Goal: Task Accomplishment & Management: Use online tool/utility

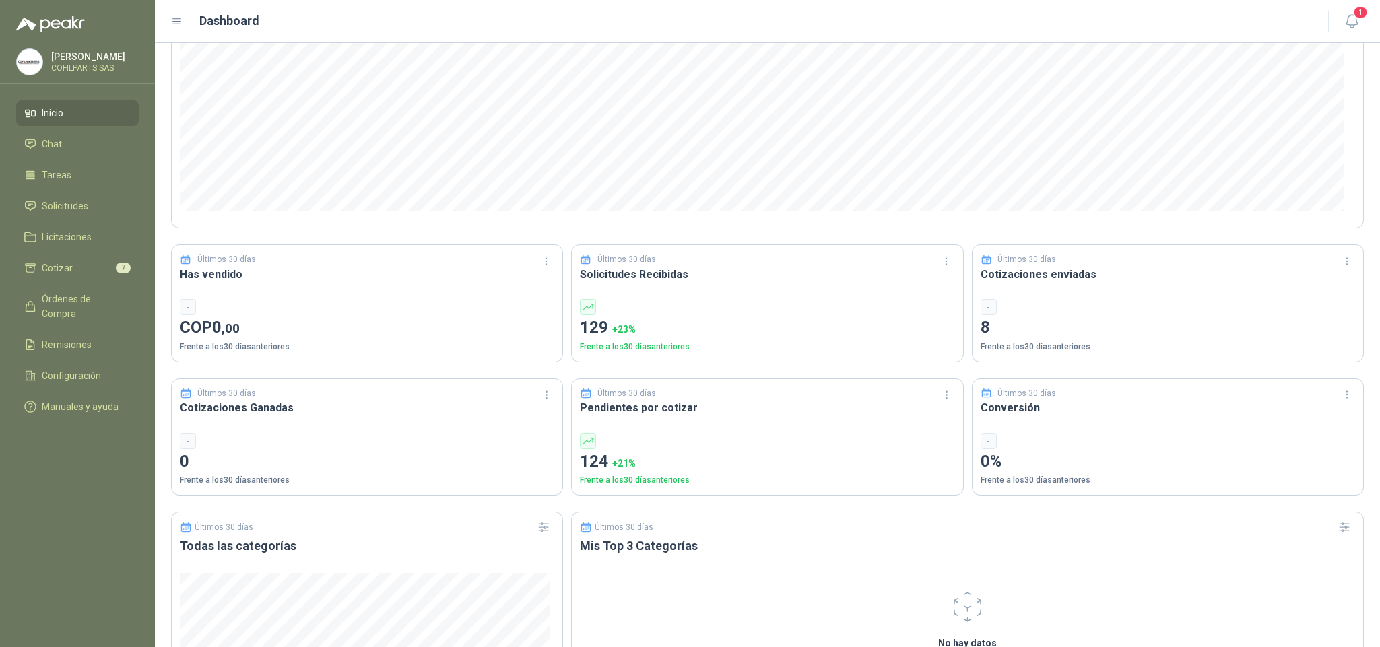
scroll to position [202, 0]
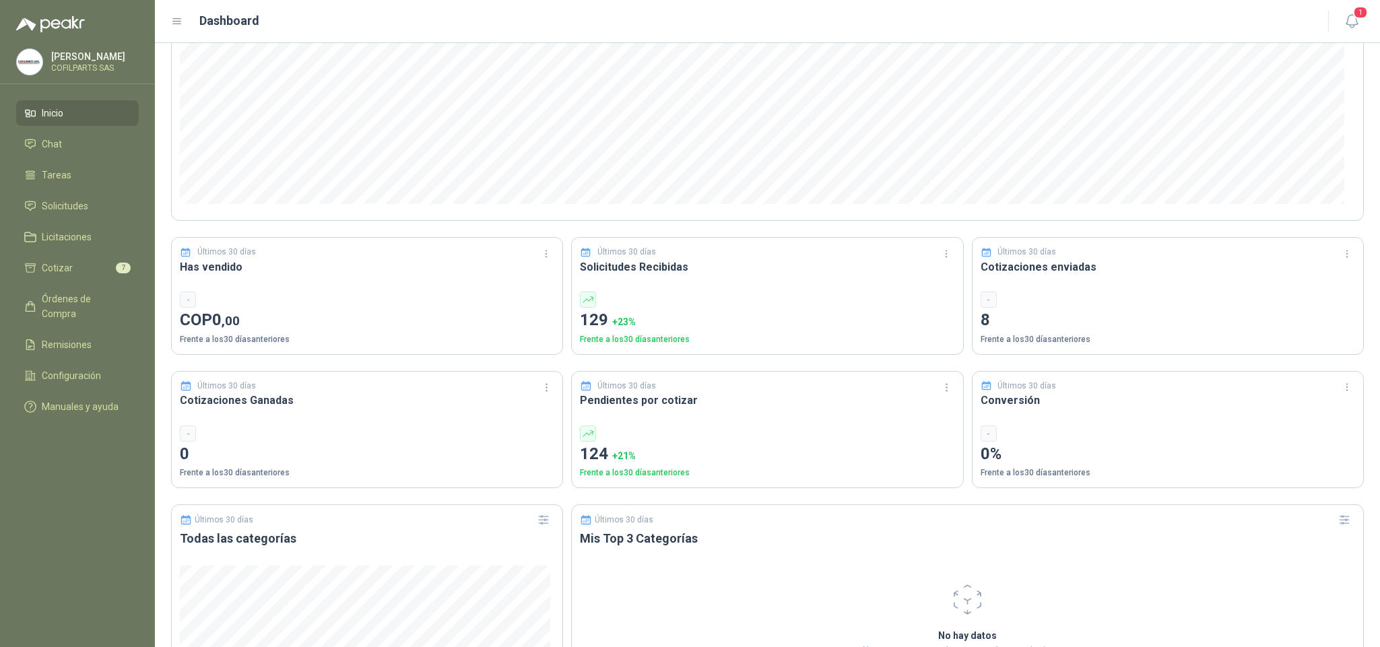
click at [1025, 253] on p "Últimos 30 días" at bounding box center [1027, 252] width 59 height 13
click at [1025, 267] on h3 "Cotizaciones enviadas" at bounding box center [1168, 267] width 375 height 17
click at [1021, 340] on p "Frente a los 30 días anteriores" at bounding box center [1168, 339] width 375 height 13
click at [981, 324] on p "8" at bounding box center [1168, 321] width 375 height 26
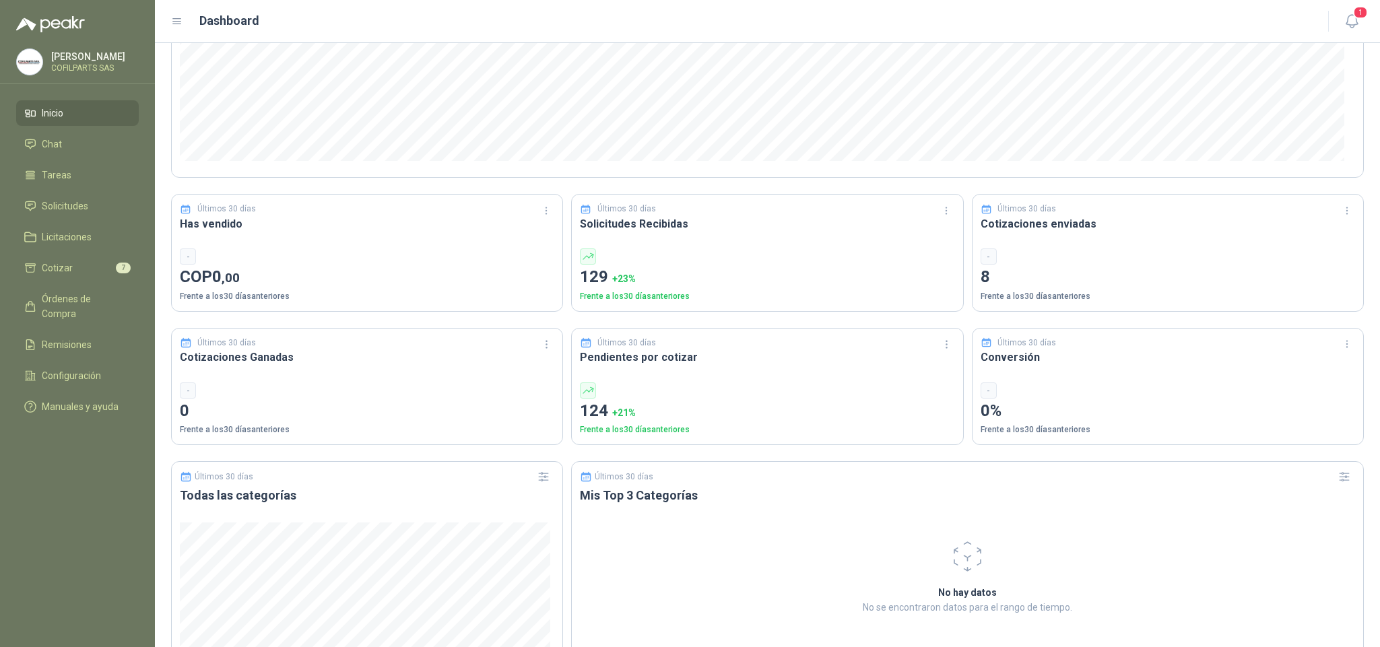
scroll to position [245, 0]
click at [1342, 215] on icon "button" at bounding box center [1347, 211] width 11 height 11
click at [1300, 261] on button "Últimos 30 días" at bounding box center [1300, 261] width 92 height 22
click at [982, 263] on div "-" at bounding box center [989, 257] width 16 height 16
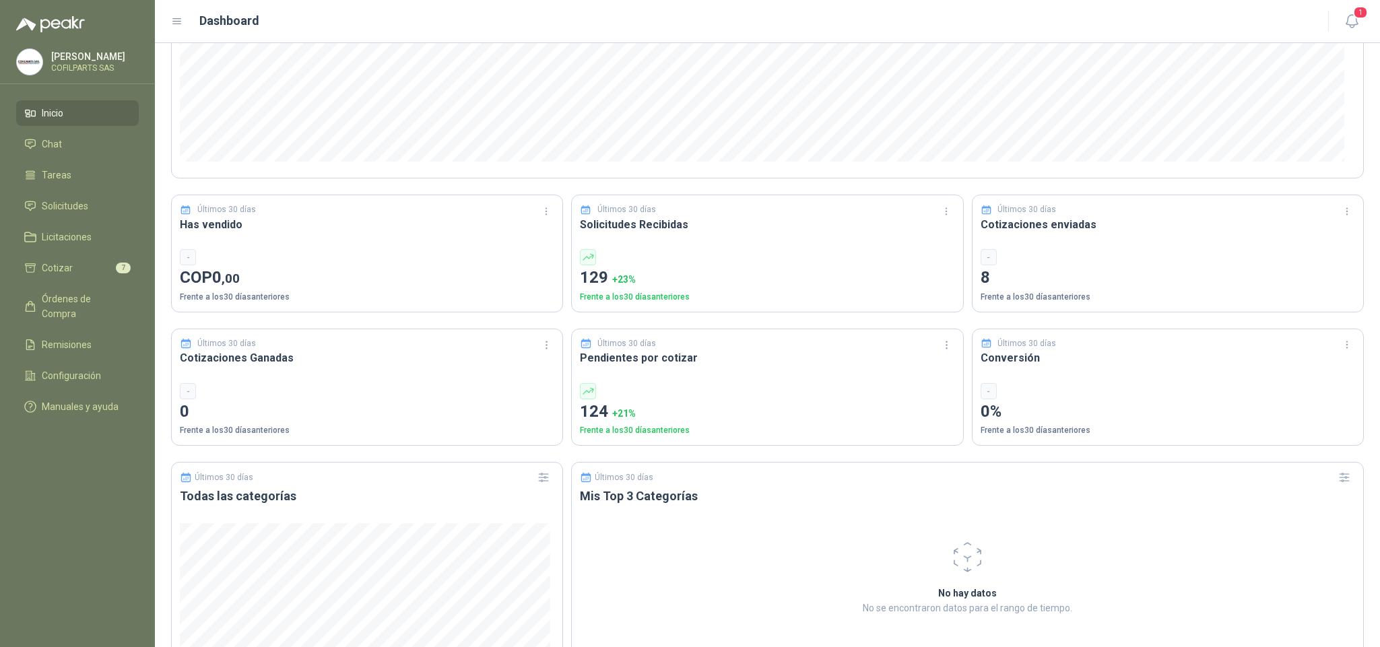
click at [981, 276] on p "8" at bounding box center [1168, 278] width 375 height 26
click at [1118, 277] on p "8" at bounding box center [1168, 278] width 375 height 26
click at [69, 207] on span "Solicitudes" at bounding box center [65, 206] width 46 height 15
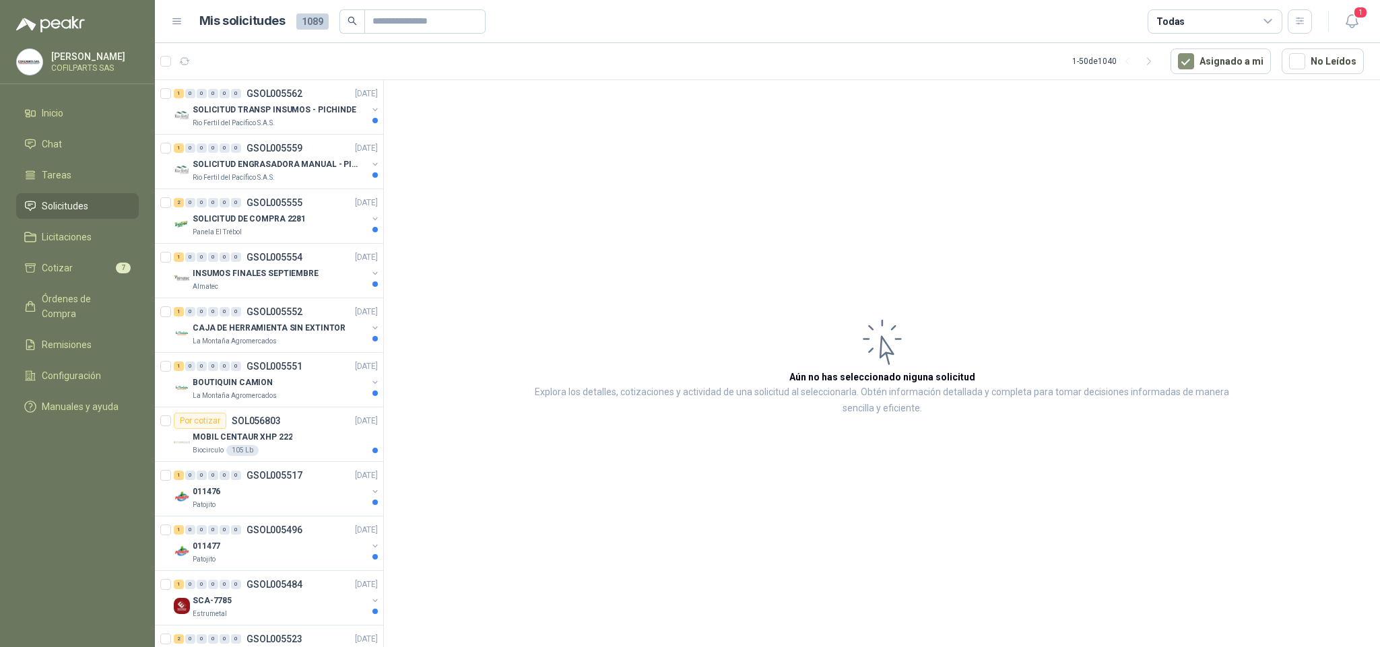
click at [1271, 17] on icon at bounding box center [1268, 21] width 12 height 12
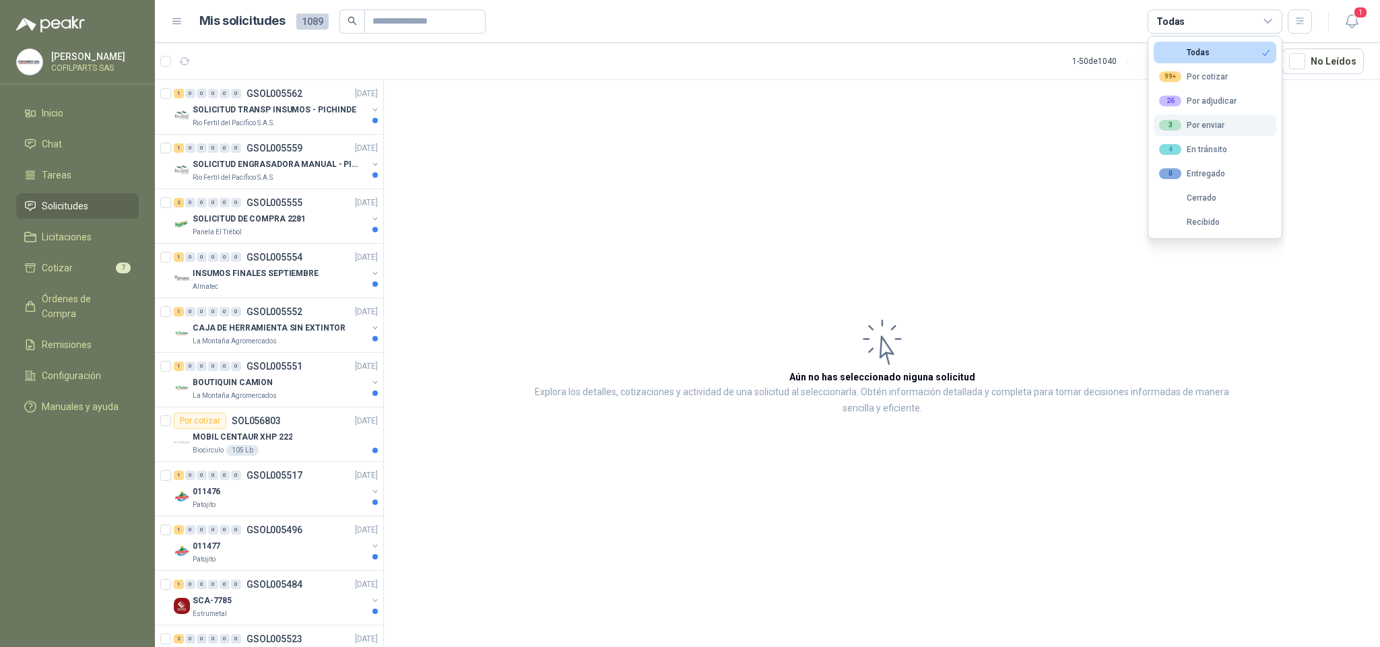
click at [1198, 127] on div "3 Por enviar" at bounding box center [1191, 125] width 65 height 11
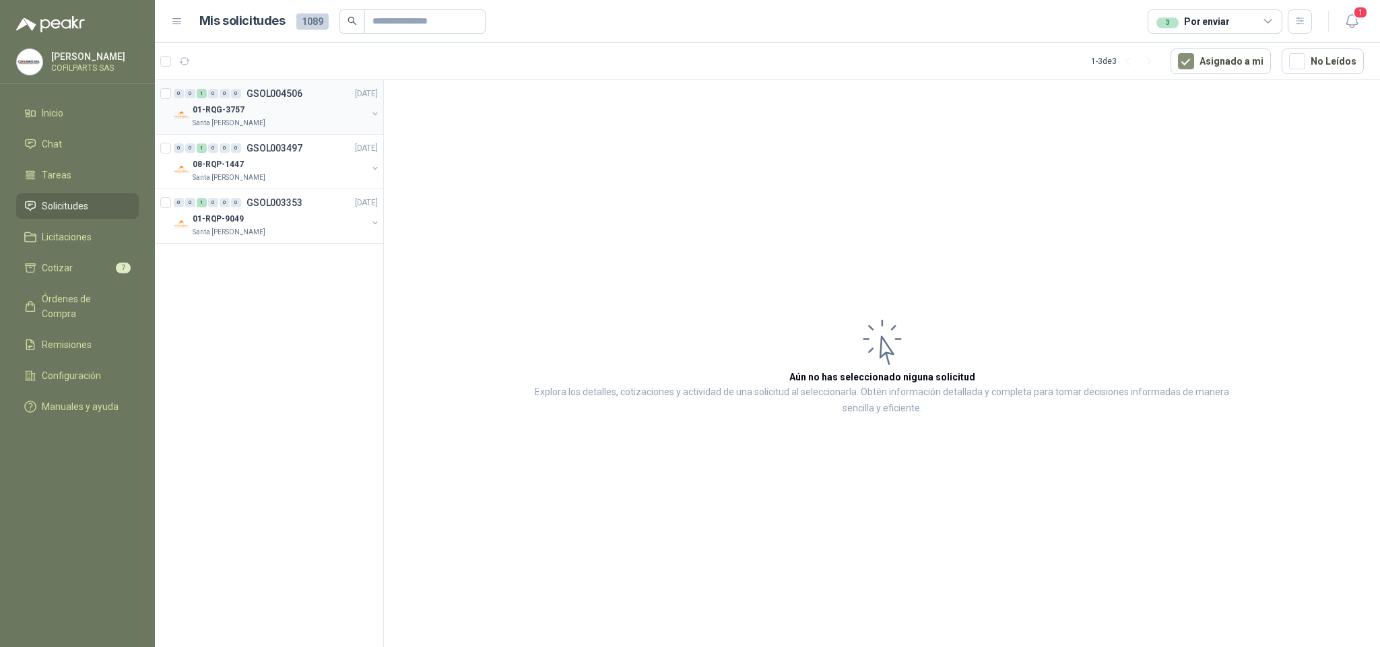
click at [224, 109] on p "01-RQG-3757" at bounding box center [219, 110] width 52 height 13
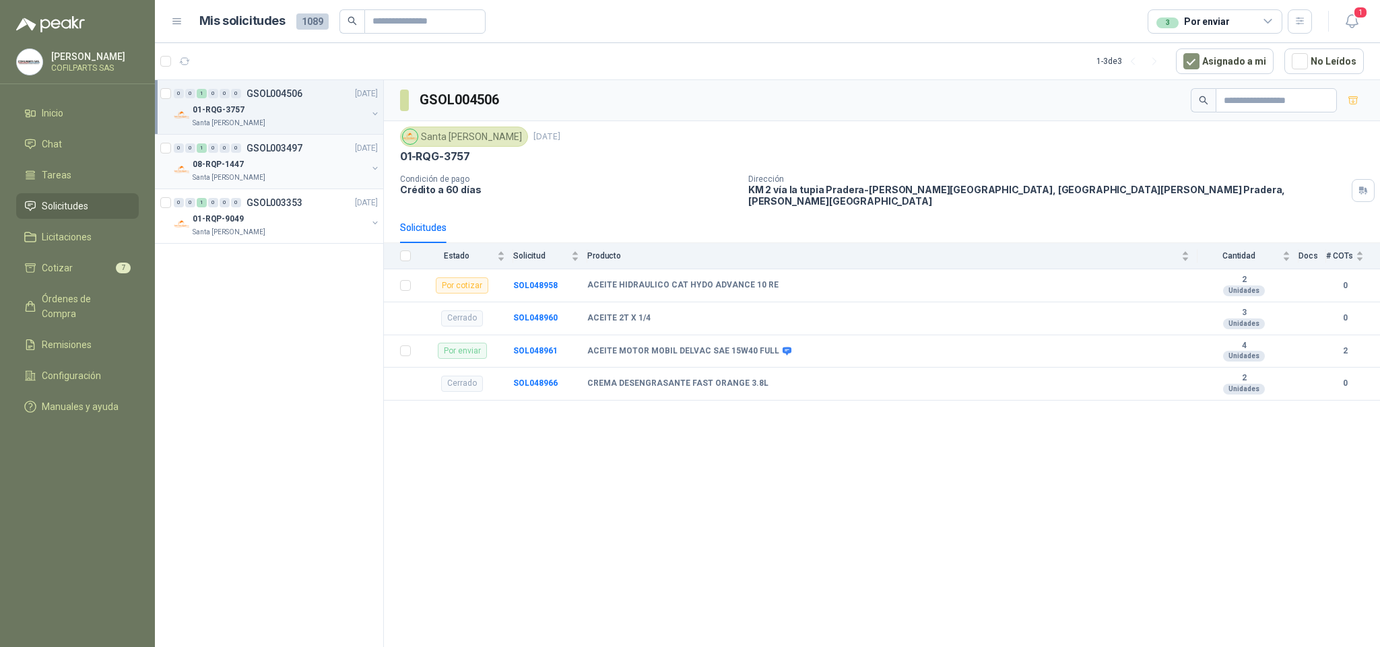
click at [255, 150] on p "GSOL003497" at bounding box center [275, 147] width 56 height 9
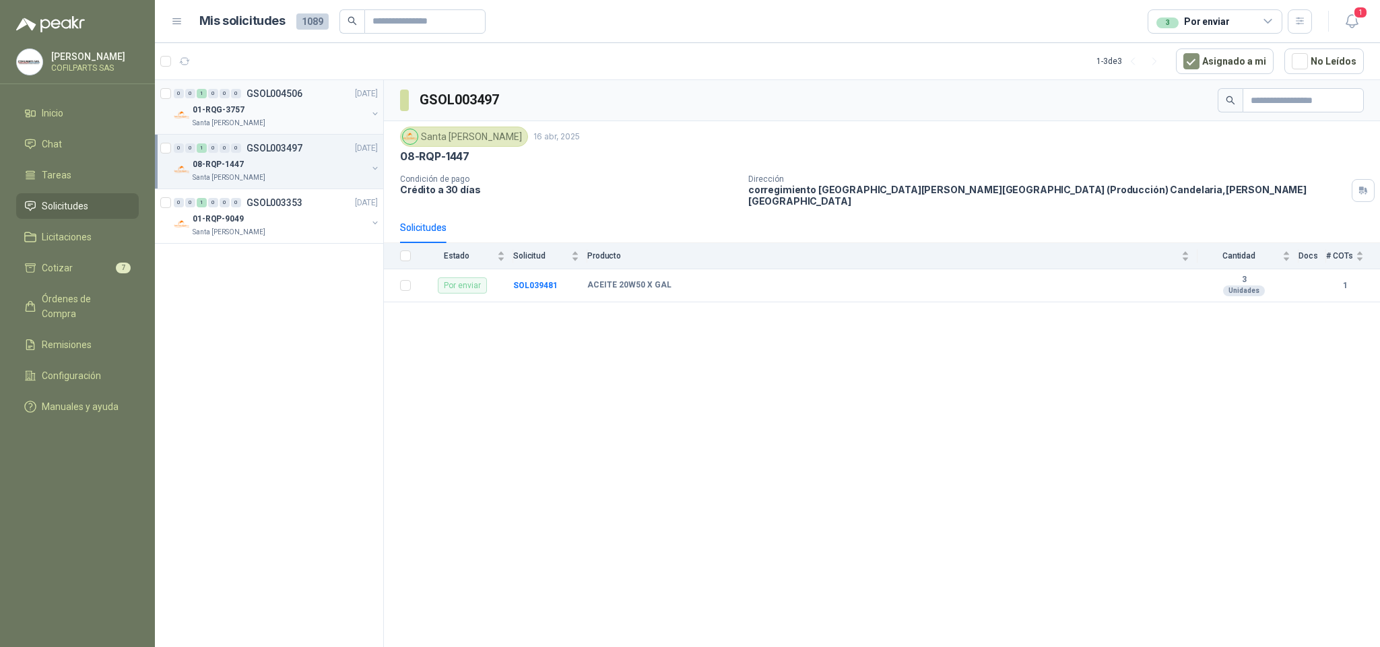
click at [255, 93] on p "GSOL004506" at bounding box center [275, 93] width 56 height 9
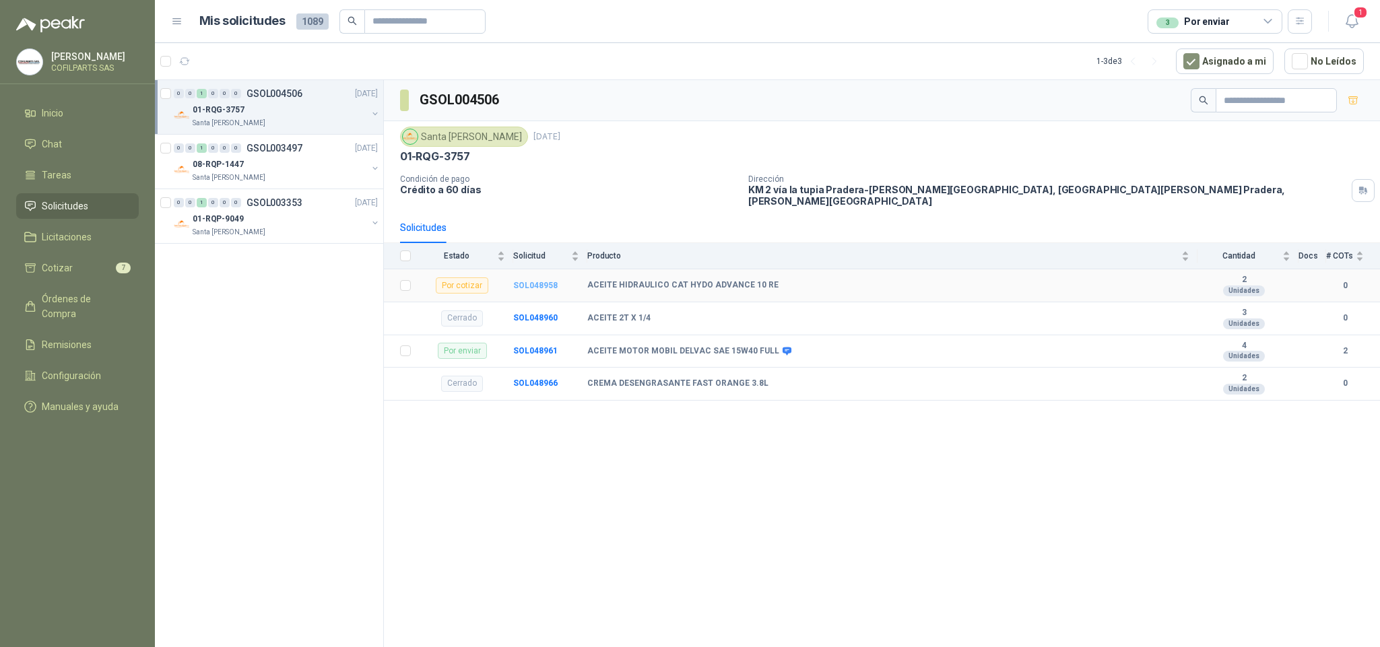
click at [529, 281] on b "SOL048958" at bounding box center [535, 285] width 44 height 9
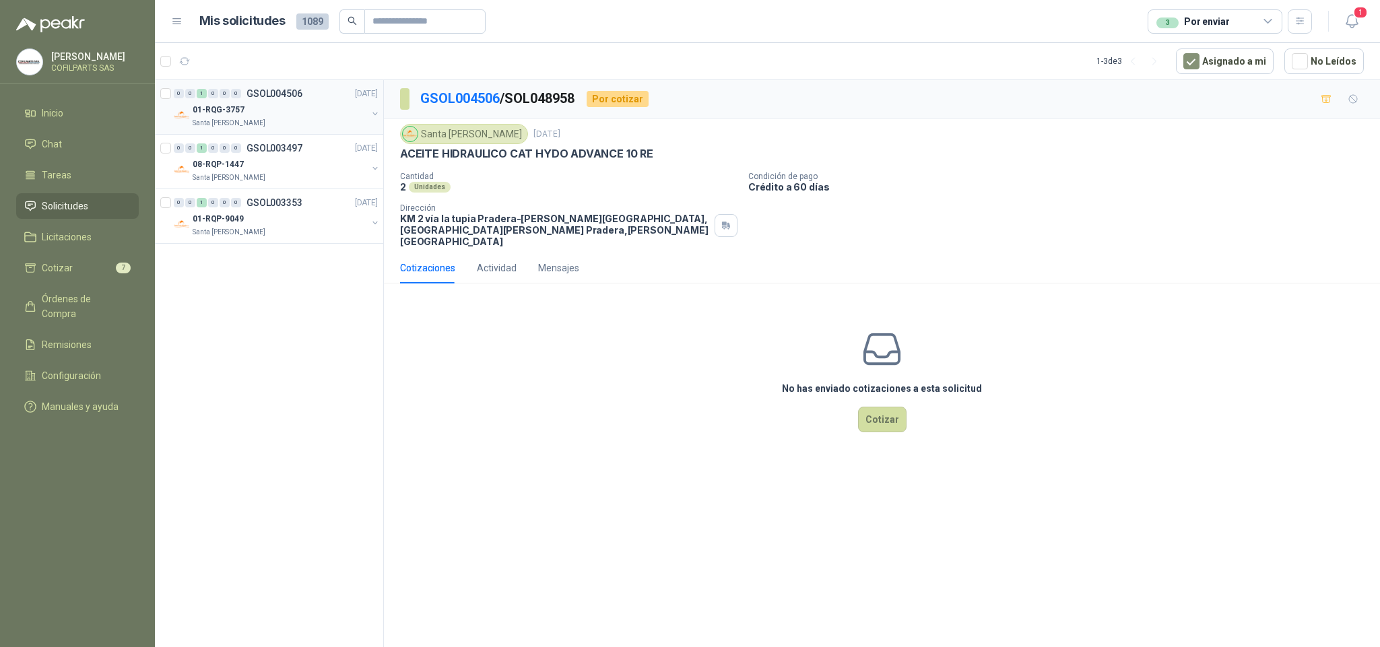
click at [267, 110] on div "01-RQG-3757" at bounding box center [280, 110] width 174 height 16
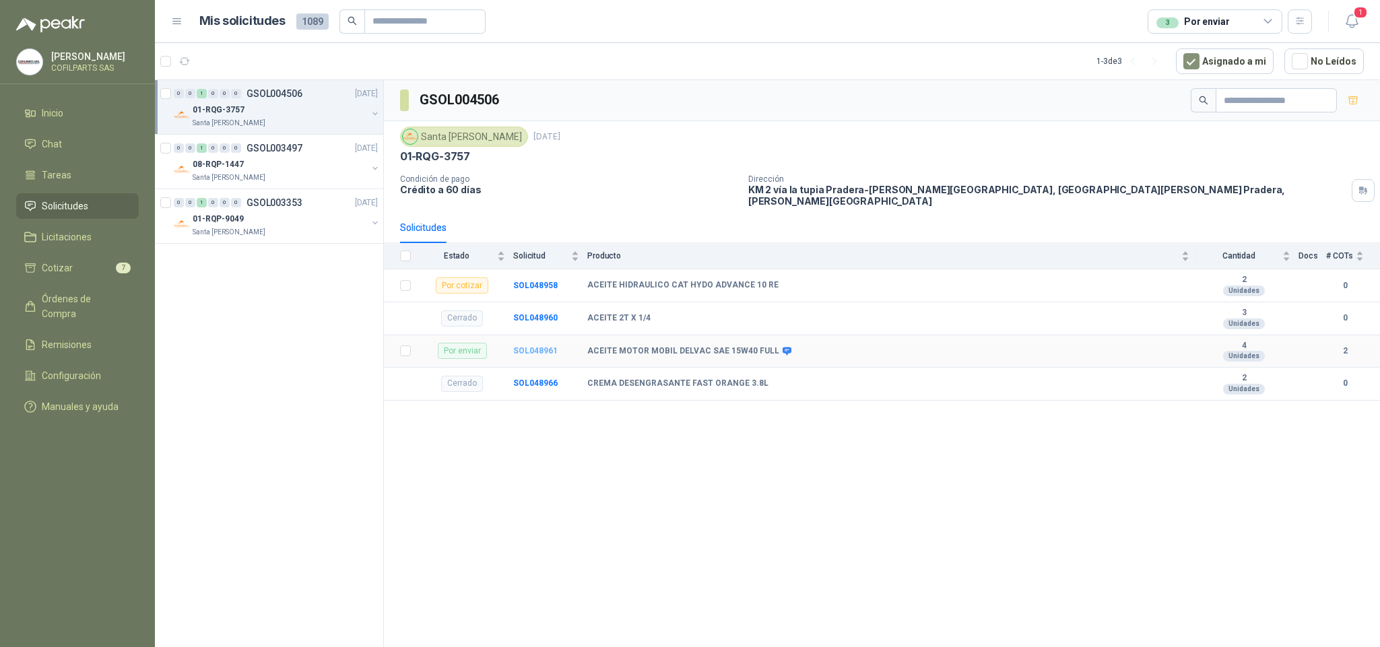
click at [525, 348] on b "SOL048961" at bounding box center [535, 350] width 44 height 9
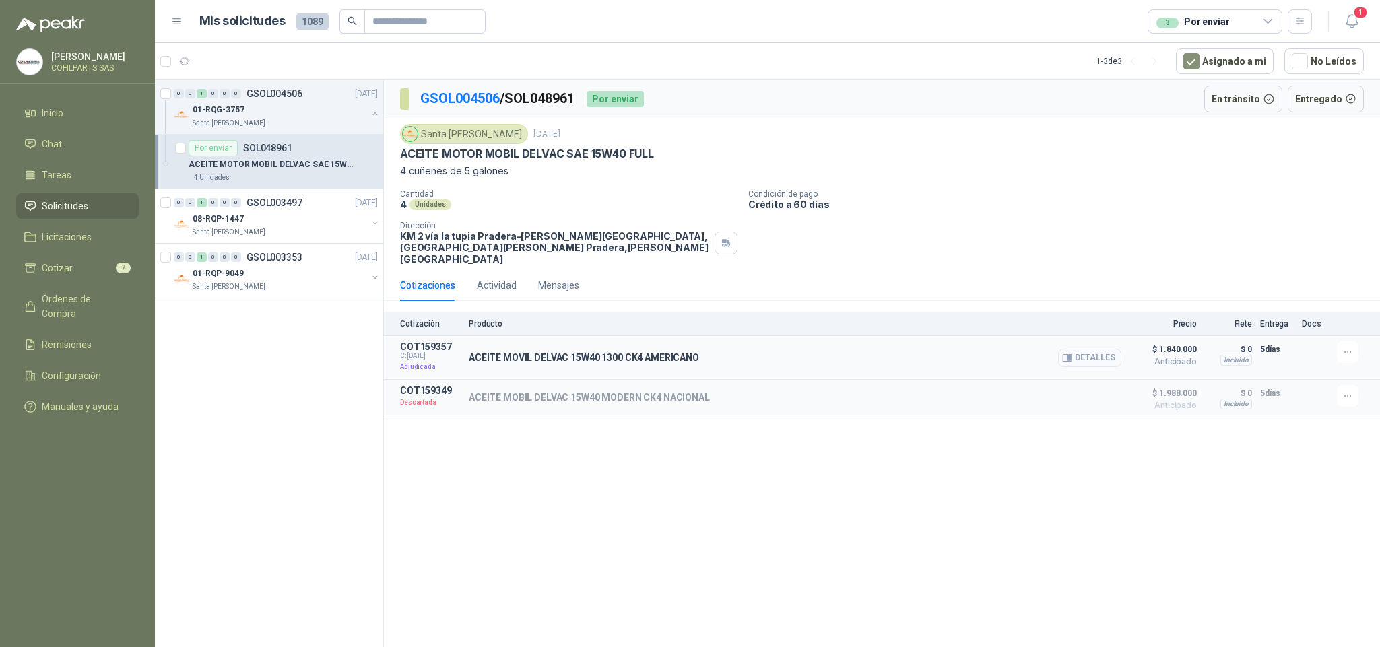
click at [1082, 349] on button "Detalles" at bounding box center [1089, 358] width 63 height 18
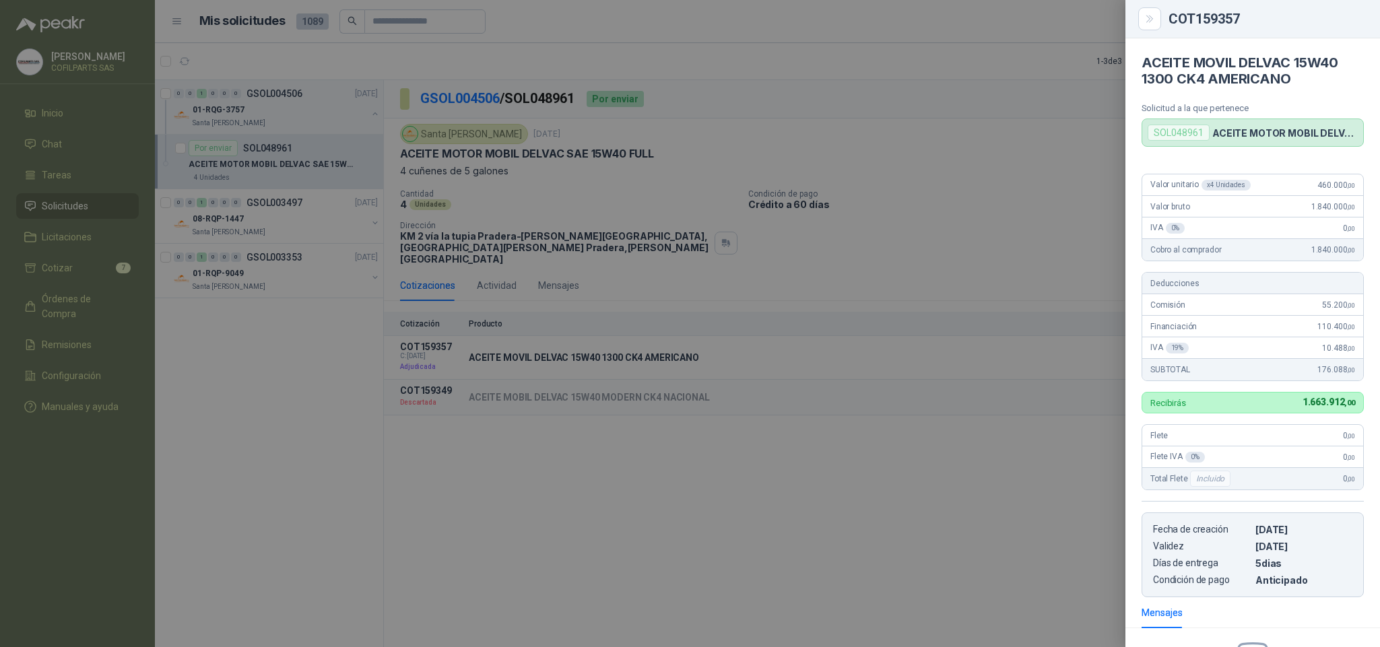
drag, startPoint x: 957, startPoint y: 201, endPoint x: 975, endPoint y: 217, distance: 24.3
click at [970, 213] on div at bounding box center [690, 323] width 1380 height 647
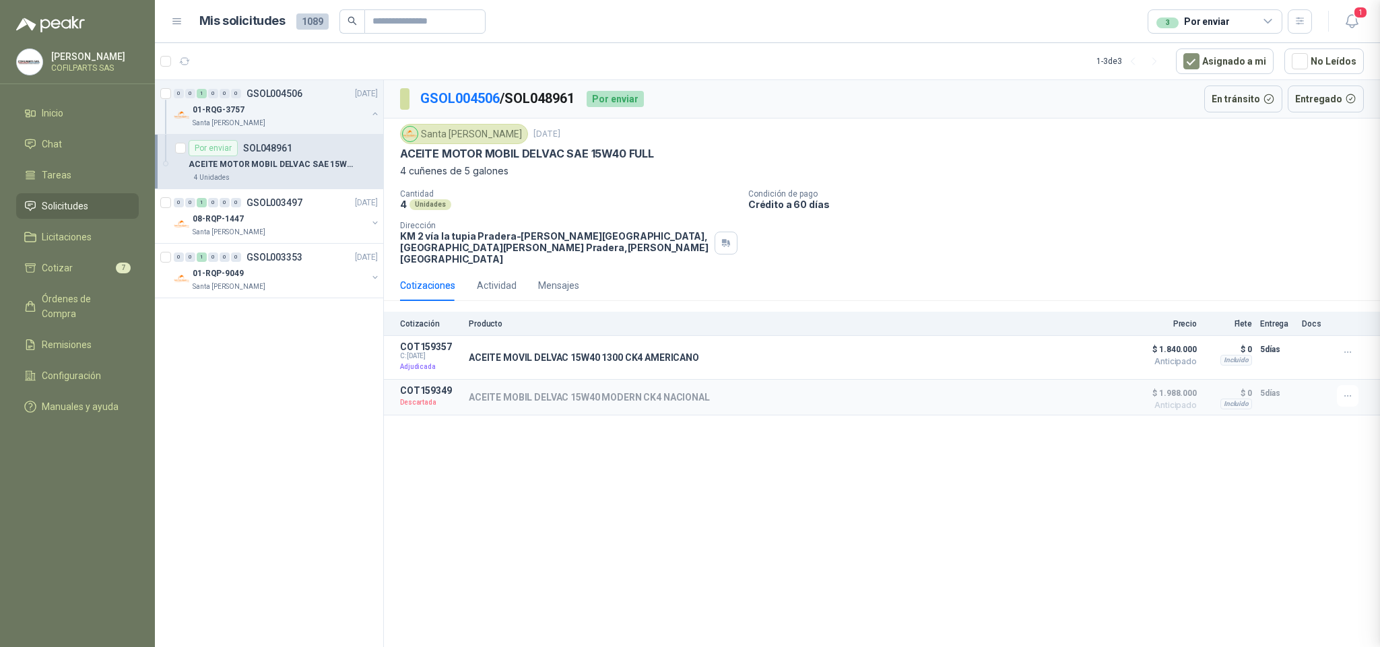
scroll to position [176, 0]
click at [249, 259] on p "GSOL003353" at bounding box center [275, 257] width 56 height 9
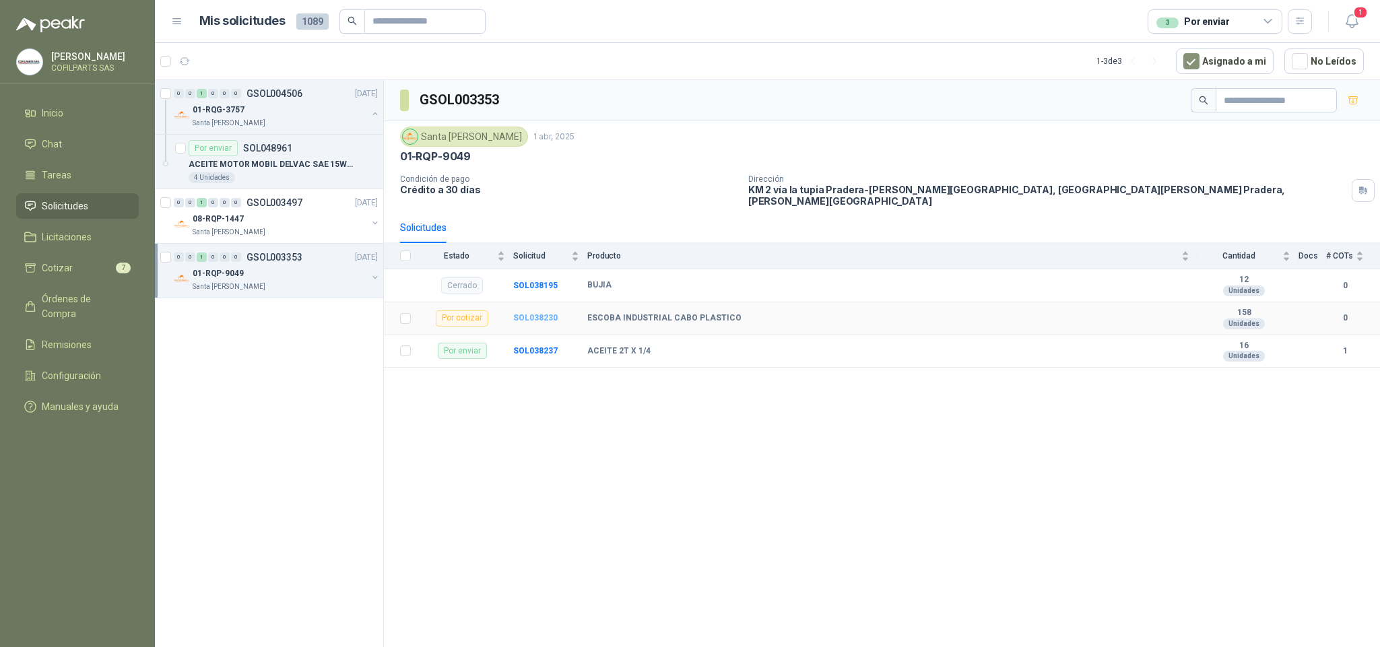
click at [536, 313] on b "SOL038230" at bounding box center [535, 317] width 44 height 9
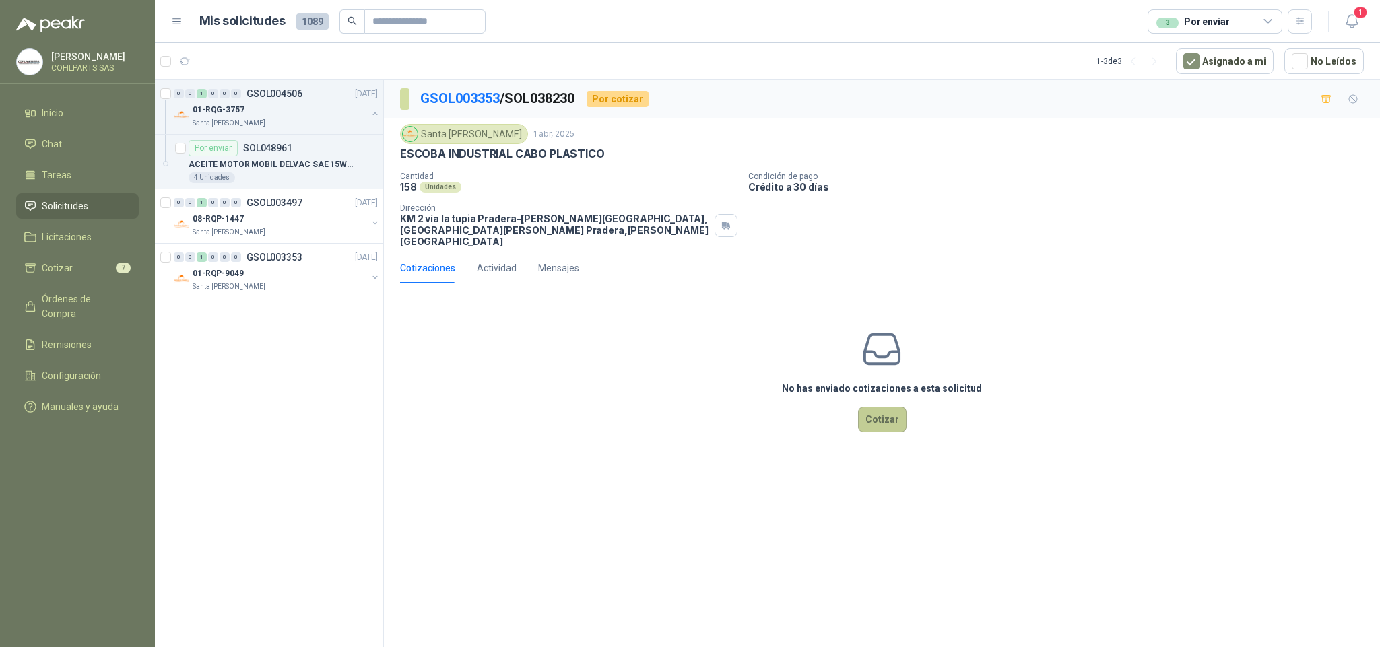
click at [878, 407] on button "Cotizar" at bounding box center [882, 420] width 49 height 26
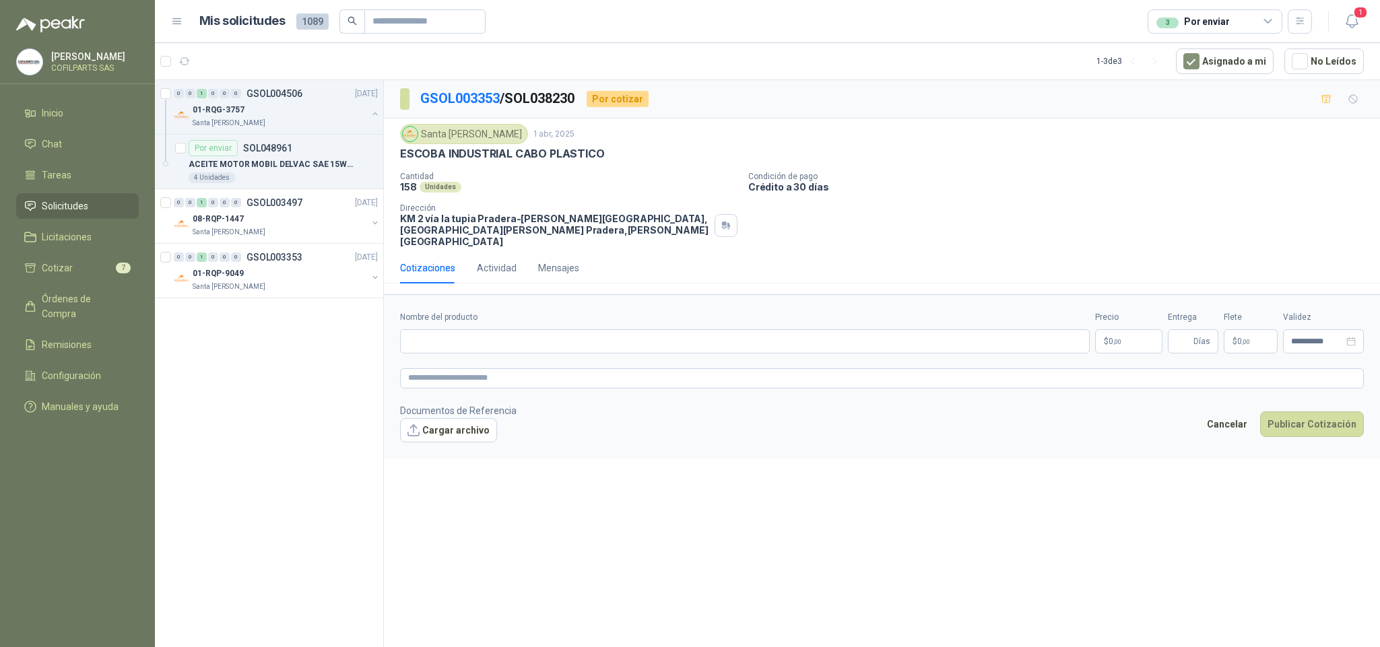
click at [1148, 331] on p "$ 0 ,00" at bounding box center [1128, 341] width 67 height 24
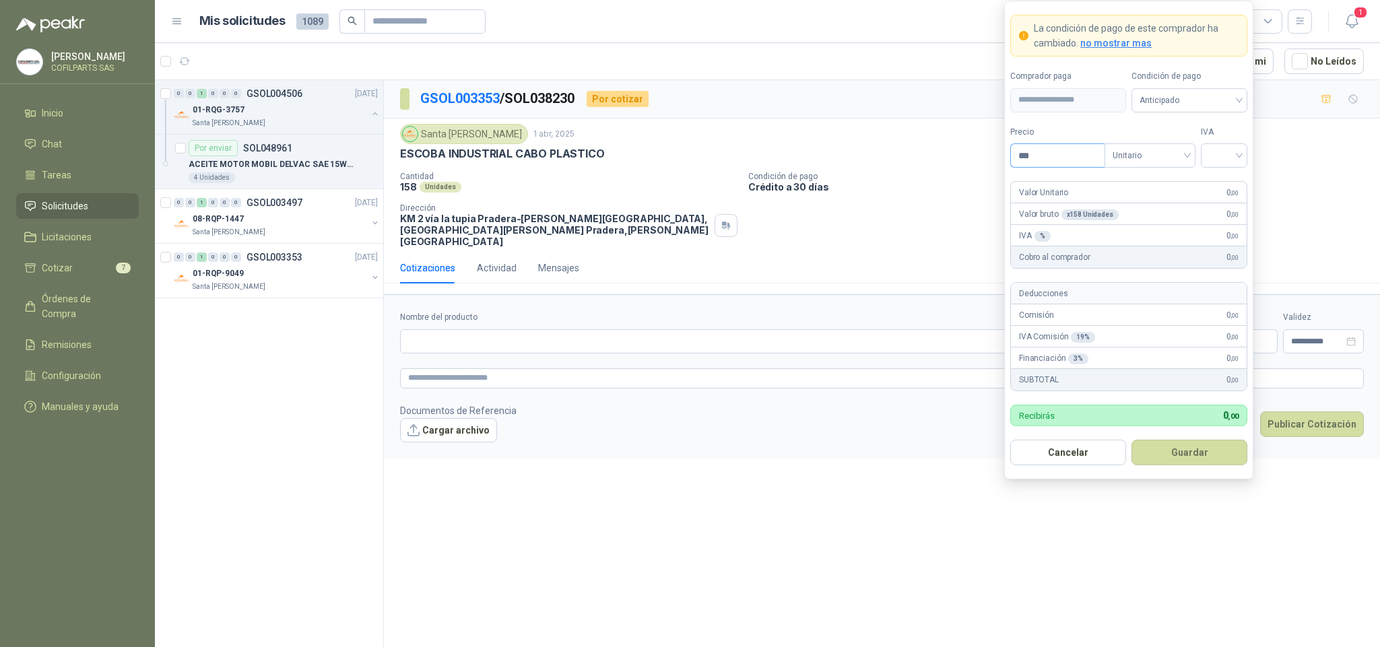
click at [1100, 152] on input "***" at bounding box center [1058, 155] width 94 height 23
click at [1187, 152] on div "Unitario" at bounding box center [1148, 155] width 91 height 24
type input "*********"
click at [1163, 204] on div "Unitario con IVA" at bounding box center [1148, 203] width 69 height 15
click at [1235, 154] on input "search" at bounding box center [1222, 154] width 30 height 20
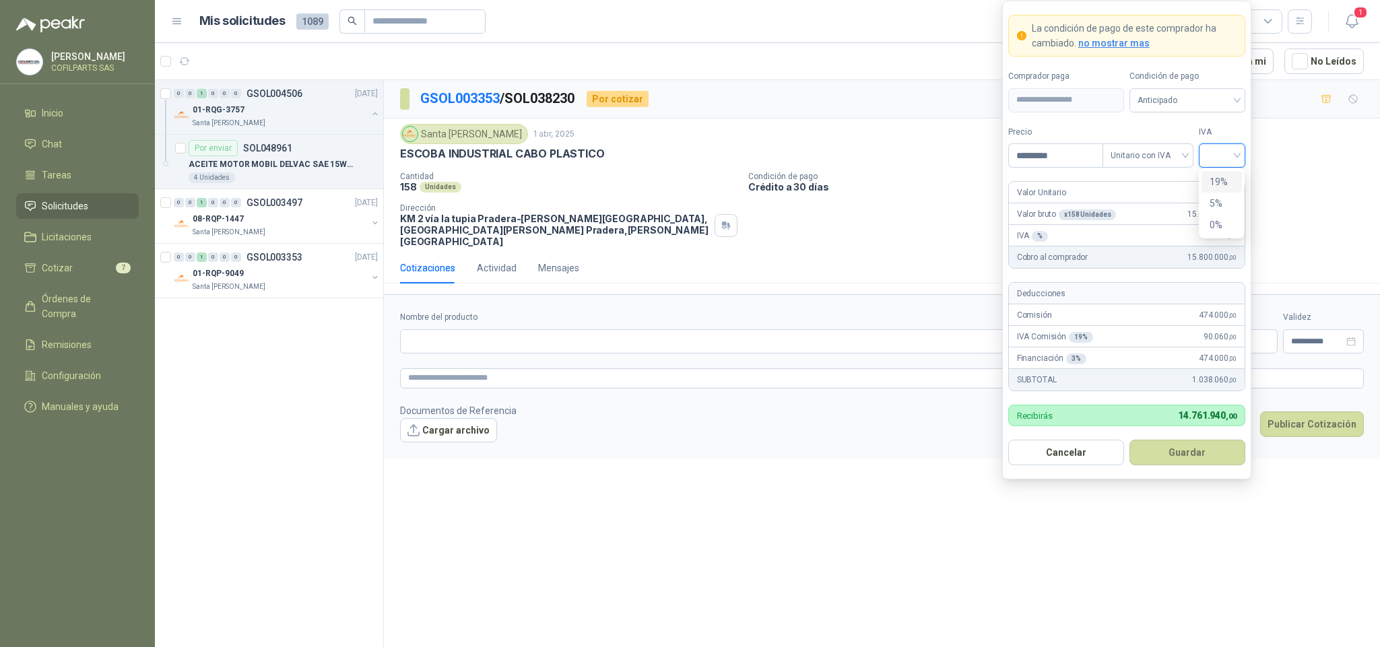
click at [1227, 182] on div "19%" at bounding box center [1222, 181] width 25 height 15
click at [974, 435] on form "**********" at bounding box center [882, 376] width 996 height 164
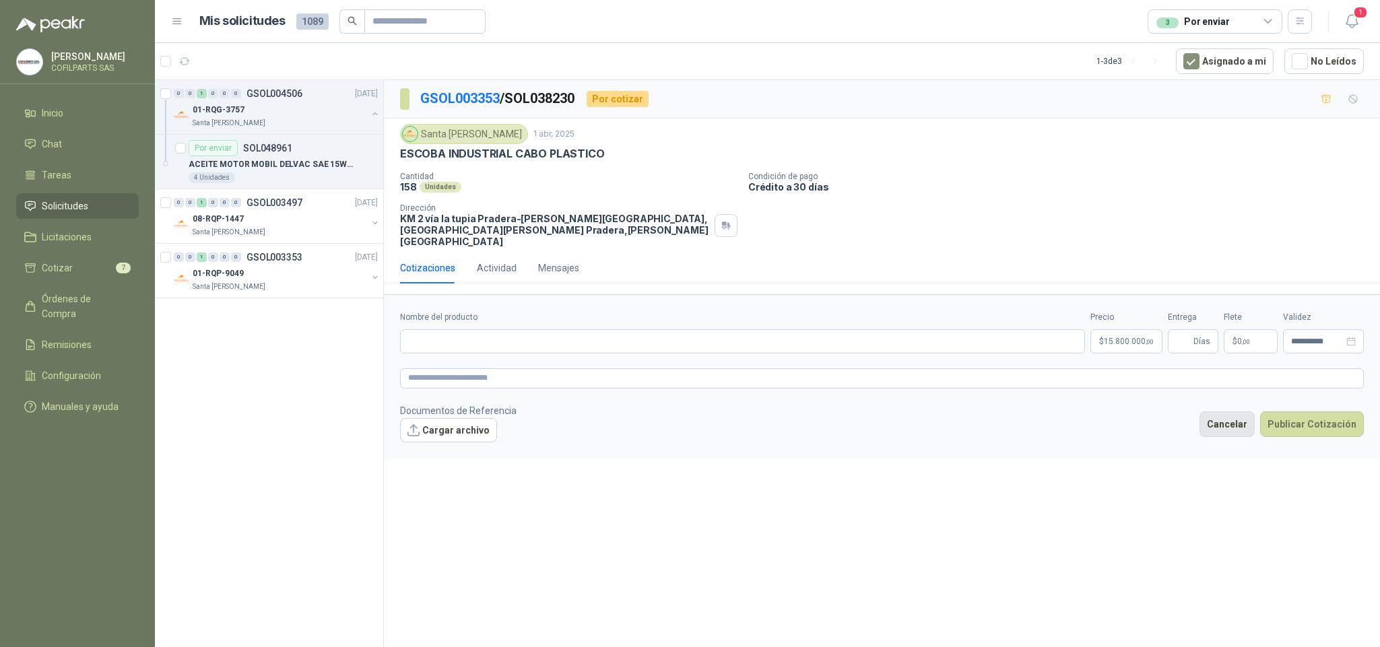
click at [1219, 412] on button "Cancelar" at bounding box center [1227, 425] width 55 height 26
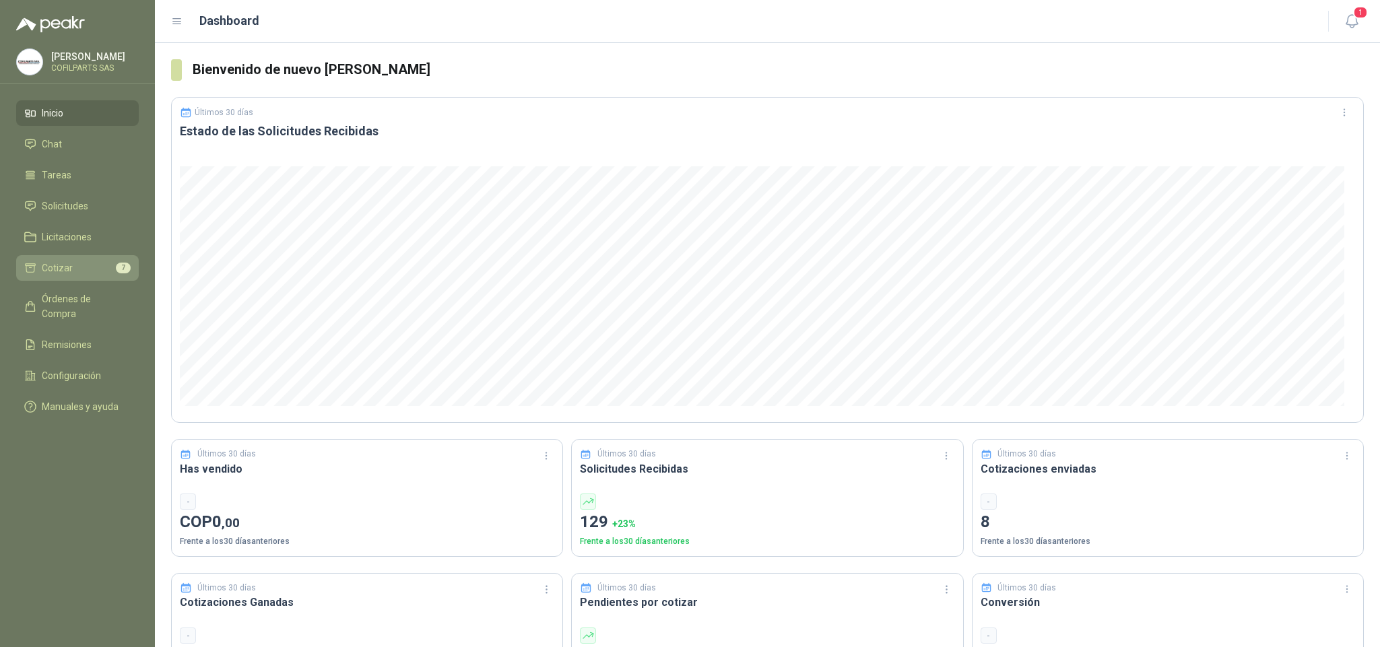
click at [49, 265] on span "Cotizar" at bounding box center [57, 268] width 31 height 15
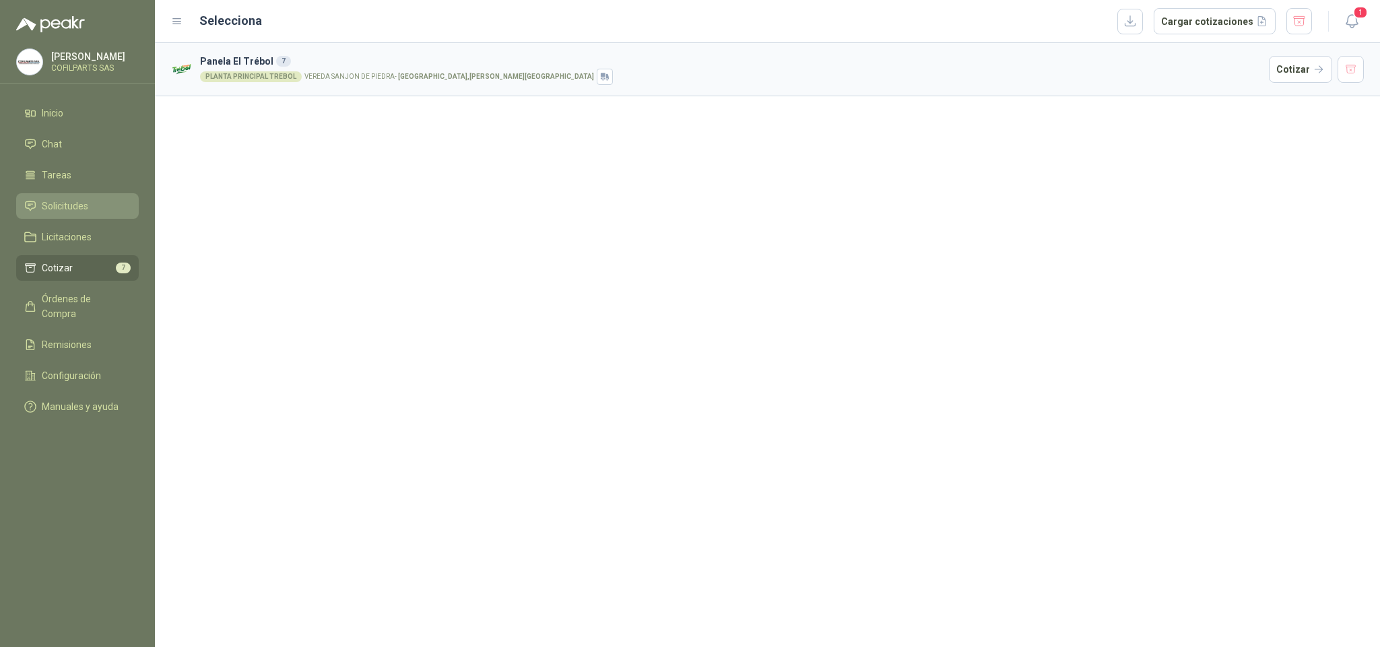
click at [57, 204] on span "Solicitudes" at bounding box center [65, 206] width 46 height 15
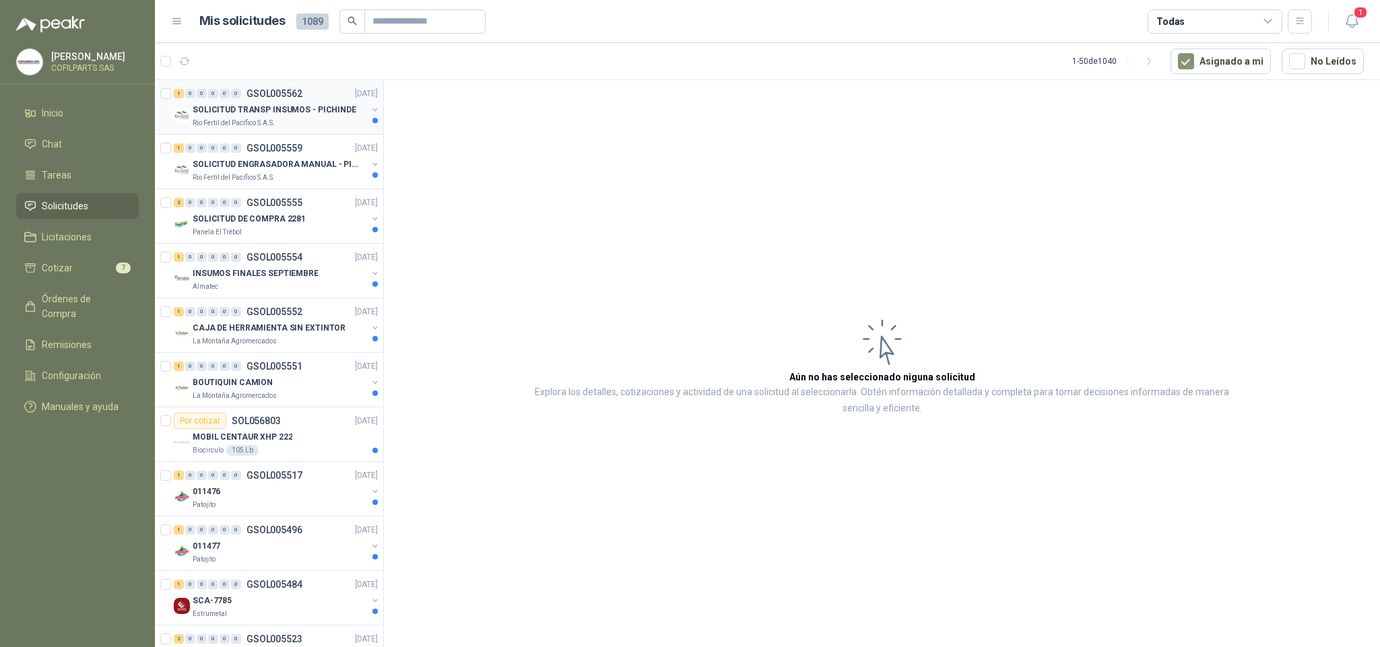
click at [247, 115] on p "SOLICITUD TRANSP INSUMOS - PICHINDE" at bounding box center [275, 110] width 164 height 13
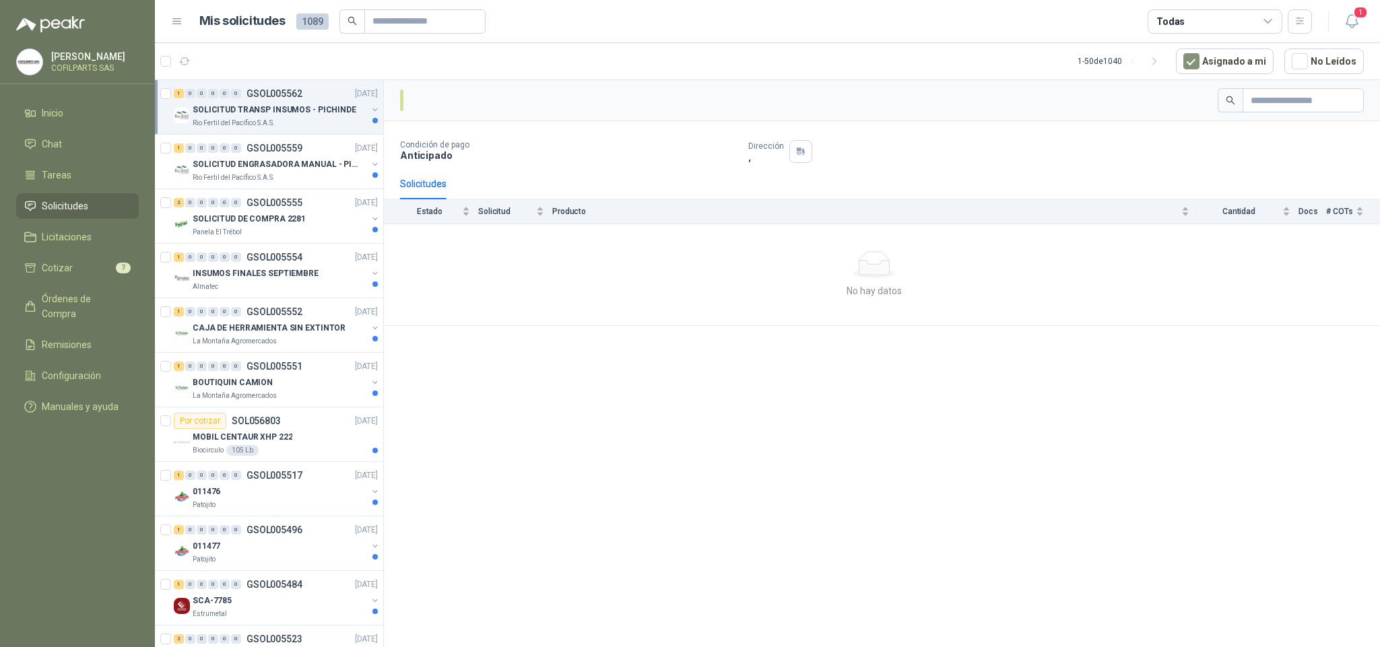
click at [61, 205] on span "Solicitudes" at bounding box center [65, 206] width 46 height 15
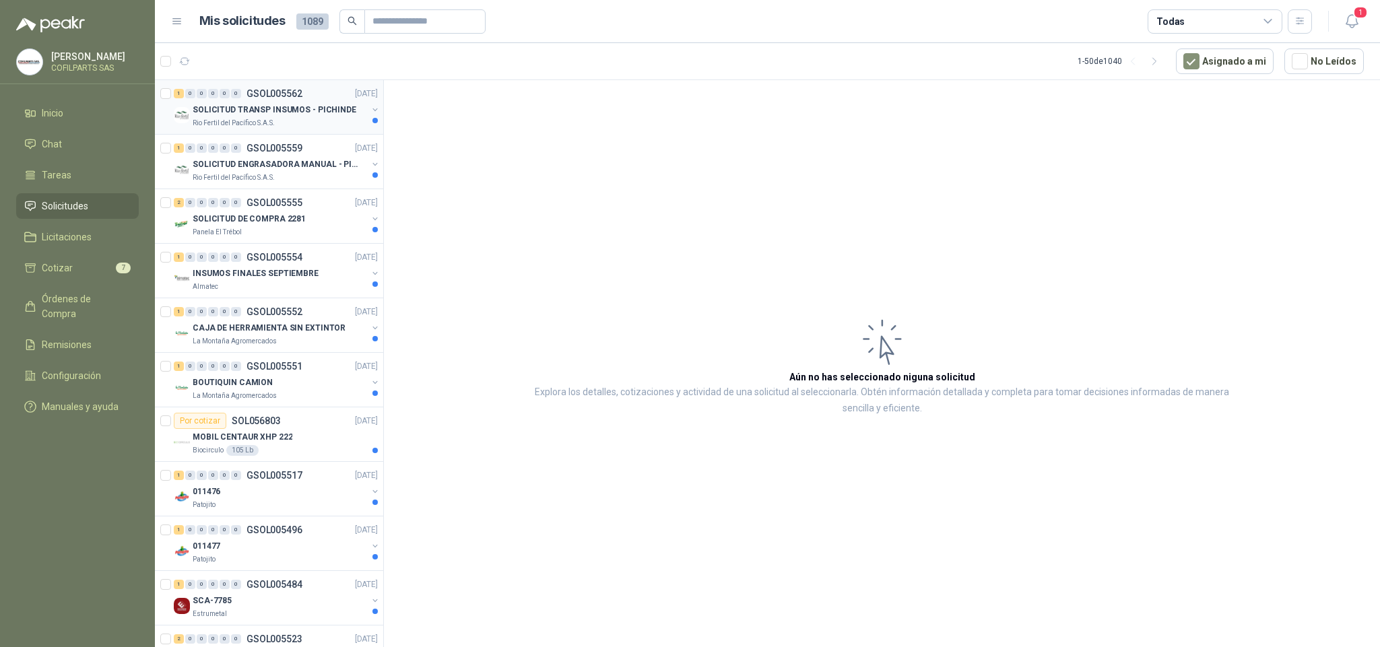
click at [243, 110] on p "SOLICITUD TRANSP INSUMOS - PICHINDE" at bounding box center [275, 110] width 164 height 13
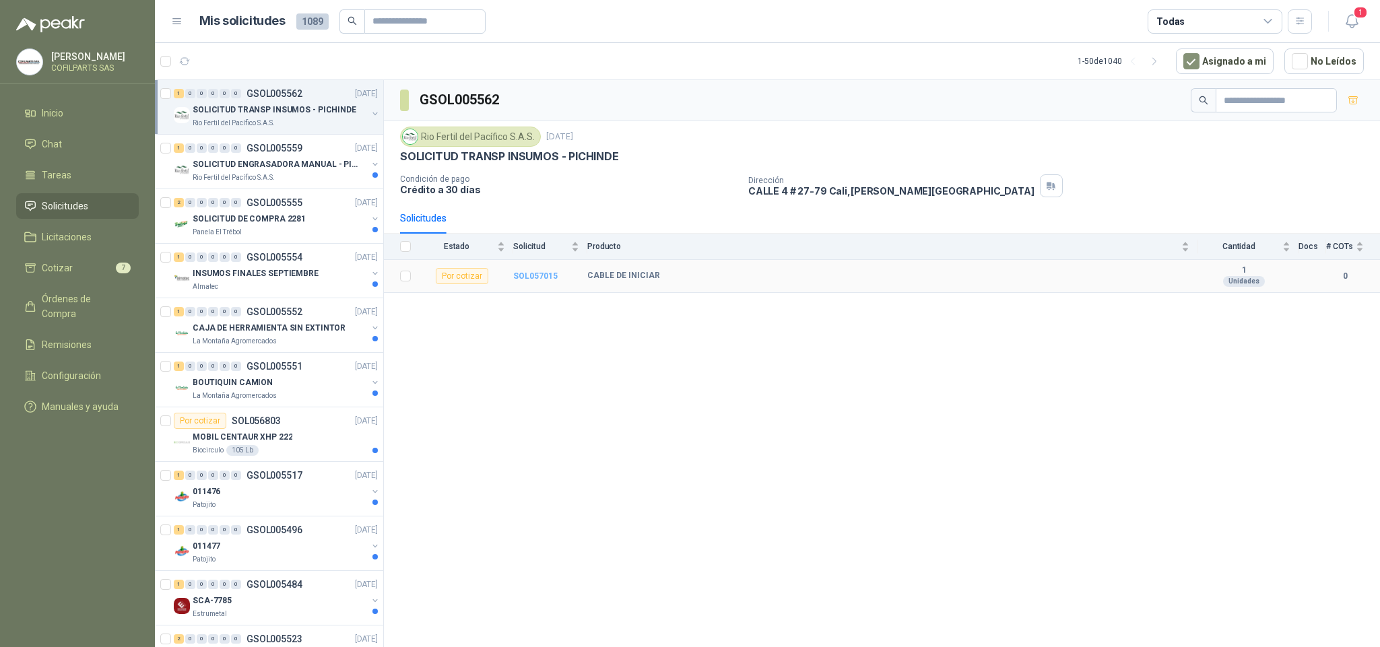
click at [527, 279] on b "SOL057015" at bounding box center [535, 275] width 44 height 9
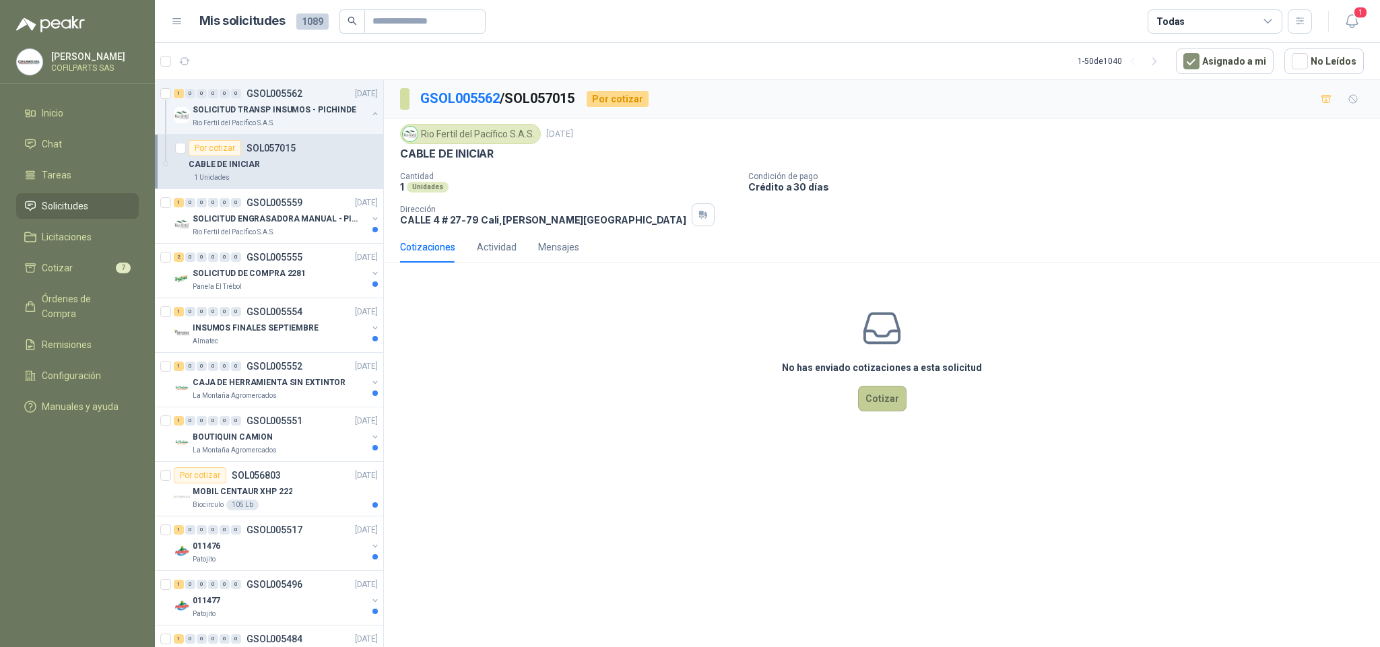
click at [871, 402] on button "Cotizar" at bounding box center [882, 399] width 49 height 26
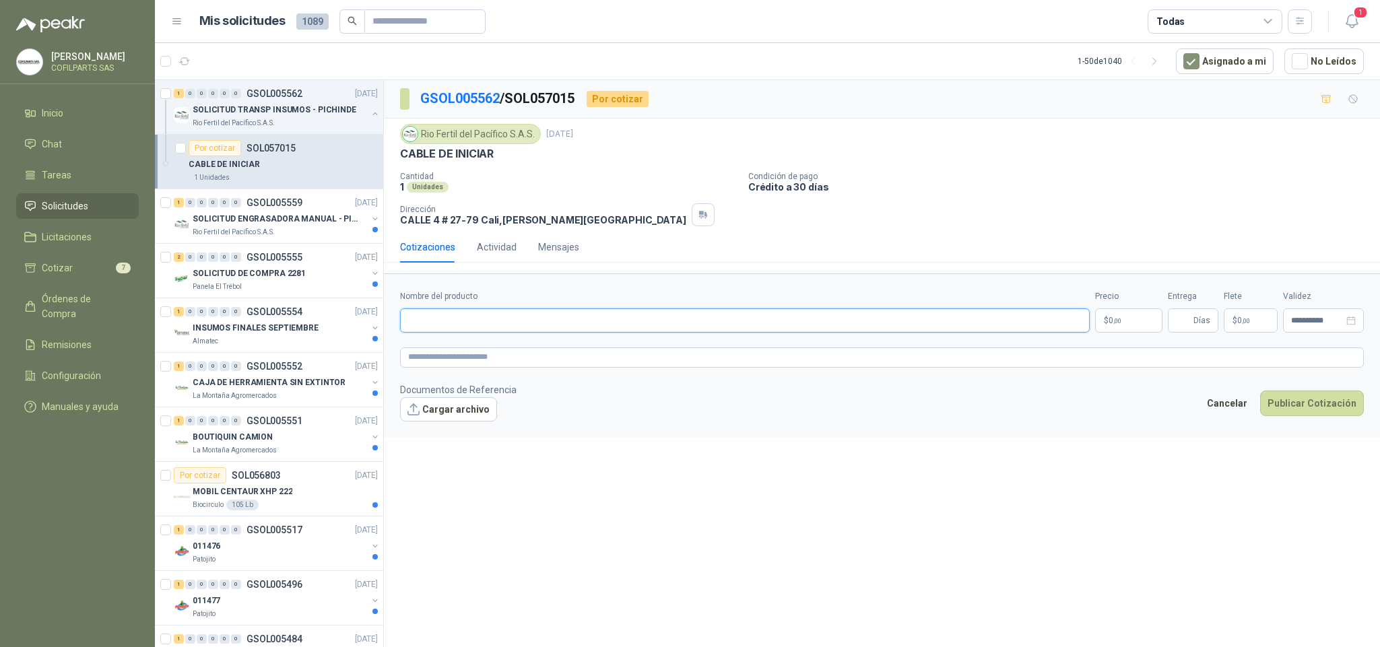
click at [429, 325] on input "Nombre del producto" at bounding box center [745, 321] width 690 height 24
type input "**********"
click at [1124, 320] on p "$ 0 ,00" at bounding box center [1128, 321] width 67 height 24
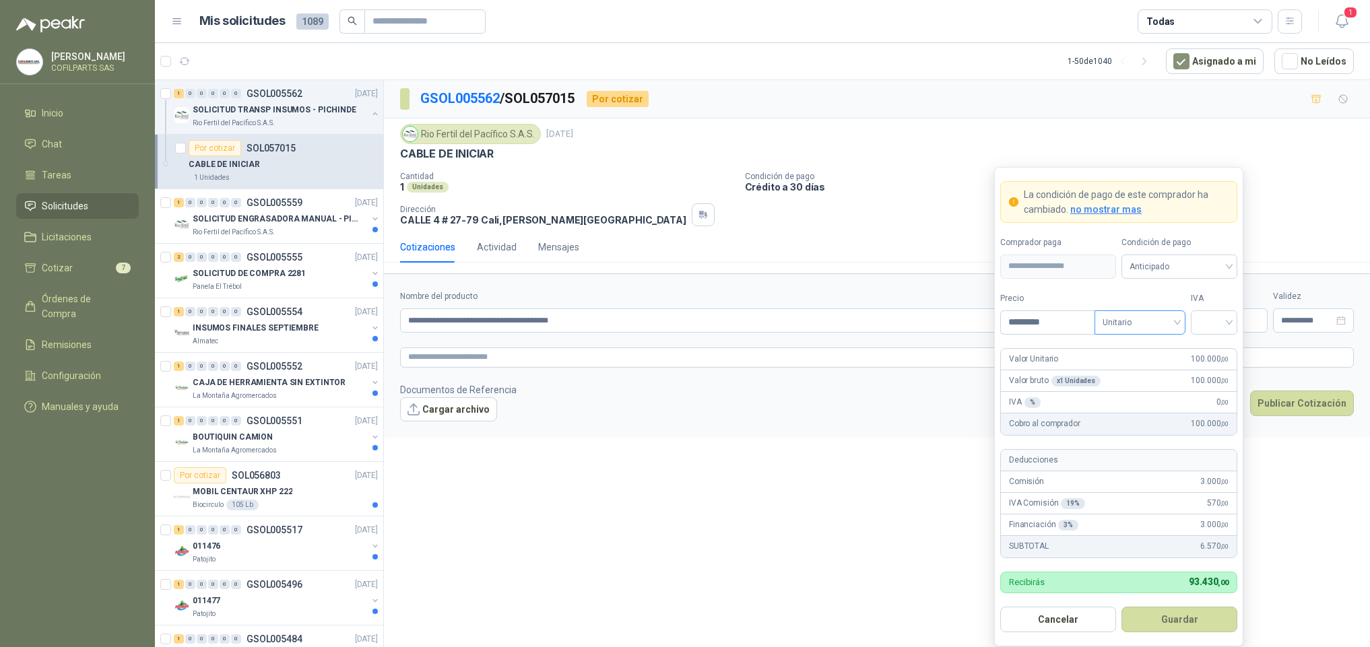
click at [1177, 324] on div "Unitario" at bounding box center [1140, 323] width 91 height 24
click at [1140, 374] on div "Unitario con IVA" at bounding box center [1139, 373] width 69 height 15
click at [1227, 322] on input "search" at bounding box center [1214, 321] width 30 height 20
click at [1213, 350] on div "19%" at bounding box center [1214, 351] width 25 height 15
click at [1077, 621] on button "Cancelar" at bounding box center [1058, 620] width 116 height 26
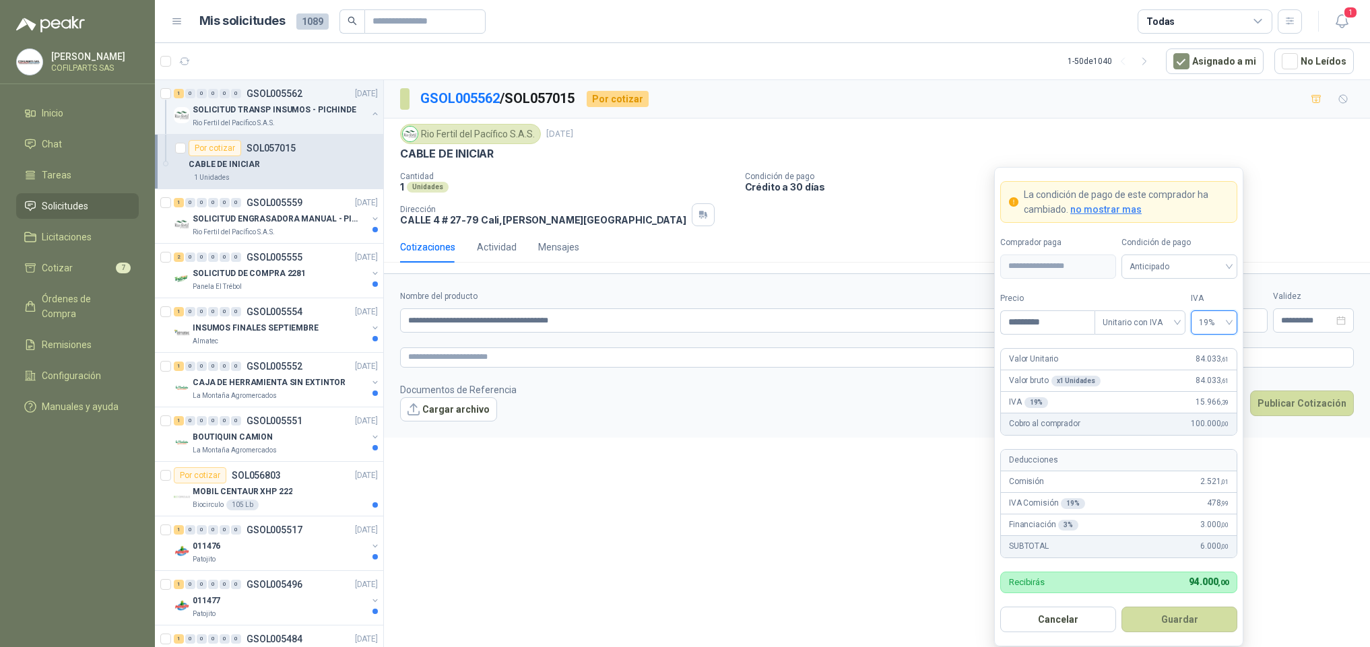
type input "***"
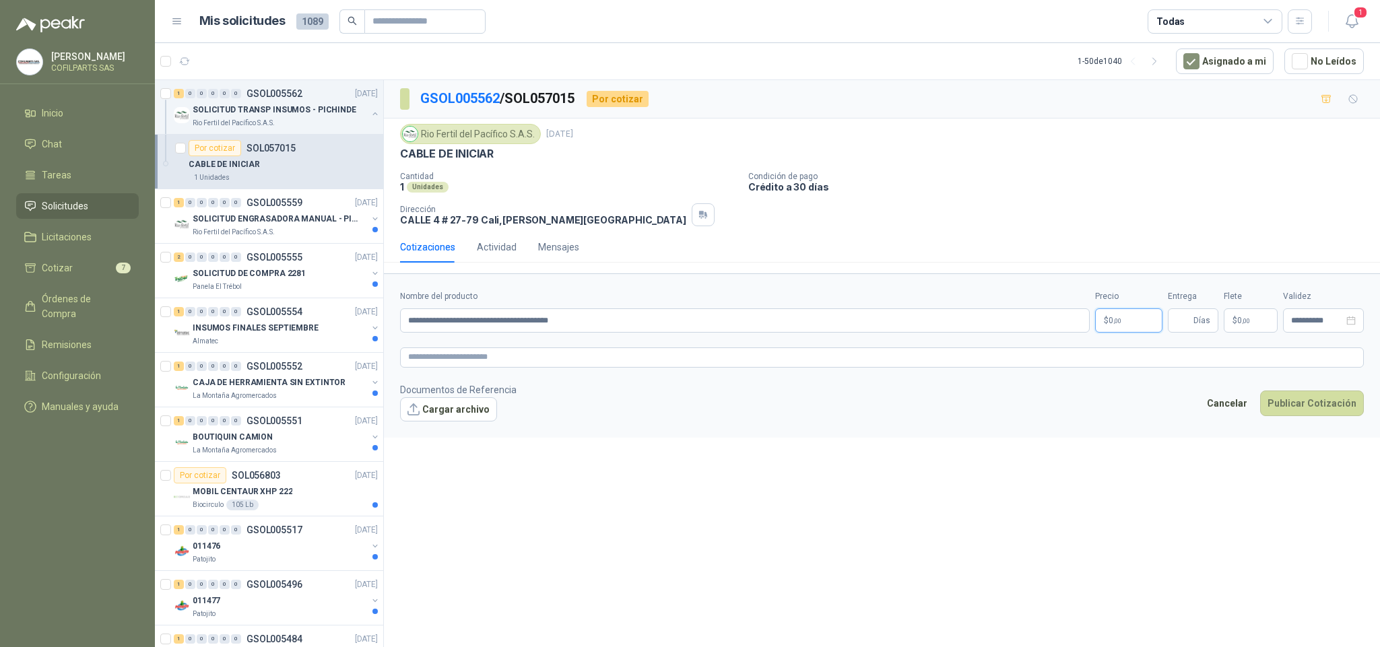
click at [1132, 325] on body "[PERSON_NAME] COFILPARTS SAS Inicio Chat Tareas Solicitudes Licitaciones Cotiza…" at bounding box center [690, 323] width 1380 height 647
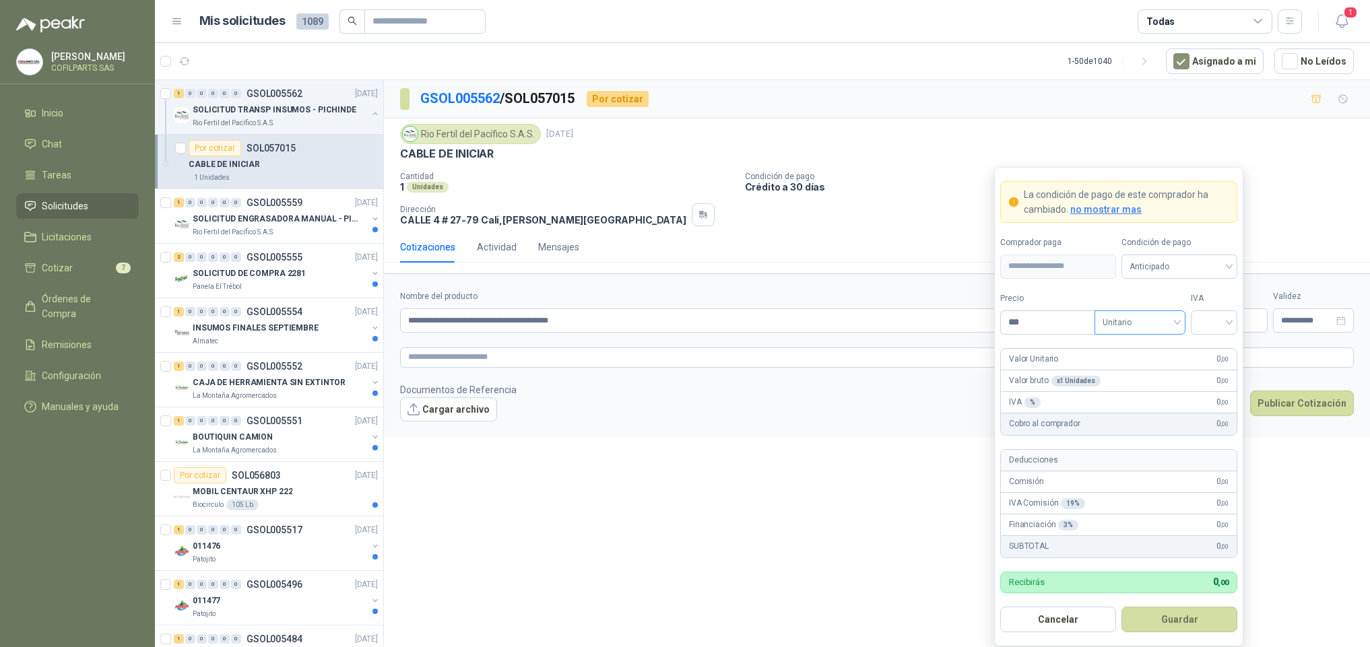
click at [1179, 322] on div "Unitario" at bounding box center [1140, 323] width 91 height 24
click at [1229, 324] on input "search" at bounding box center [1214, 321] width 30 height 20
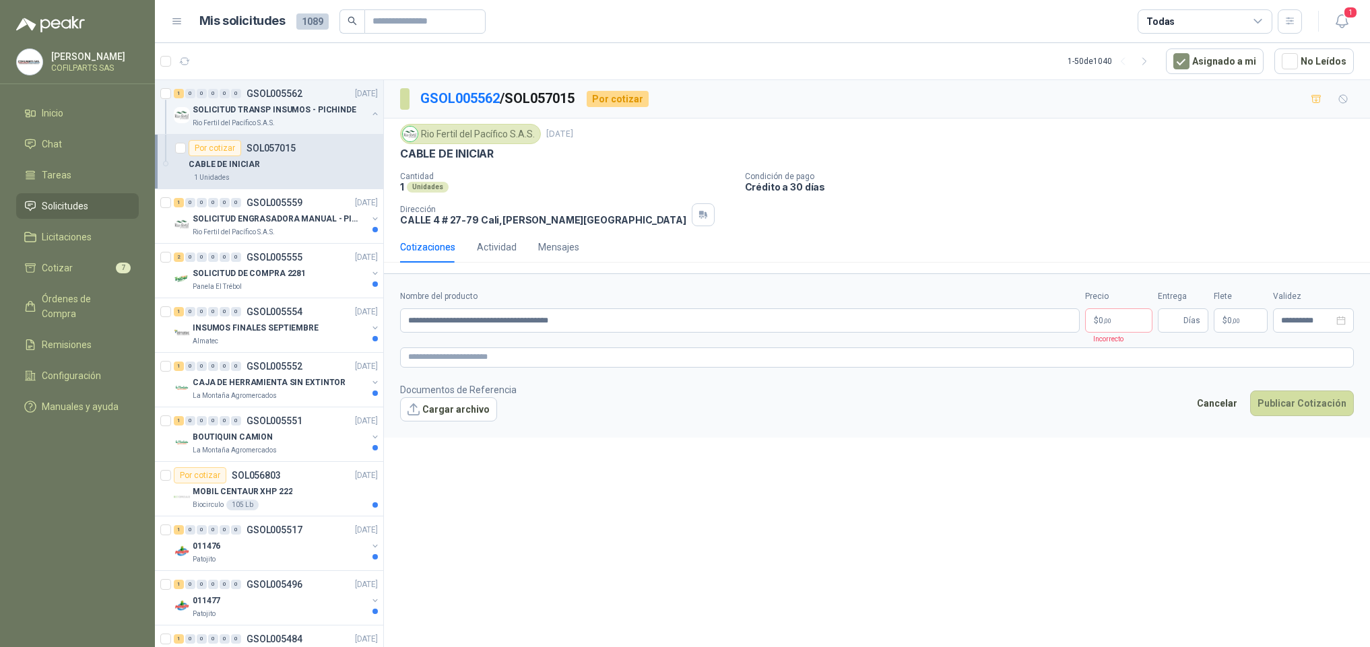
click at [942, 420] on footer "Documentos de Referencia Cargar archivo Cancelar Publicar Cotización" at bounding box center [877, 402] width 954 height 39
click at [1229, 412] on button "Cancelar" at bounding box center [1227, 404] width 55 height 26
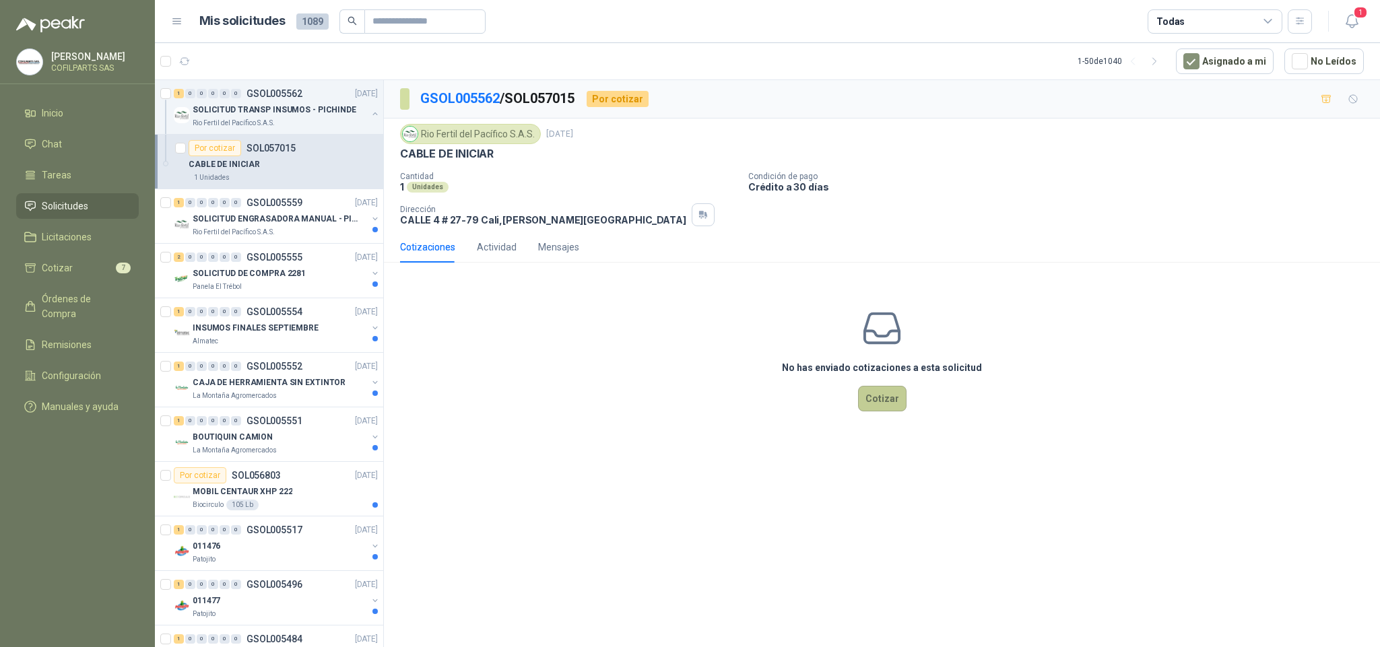
click at [878, 409] on button "Cotizar" at bounding box center [882, 399] width 49 height 26
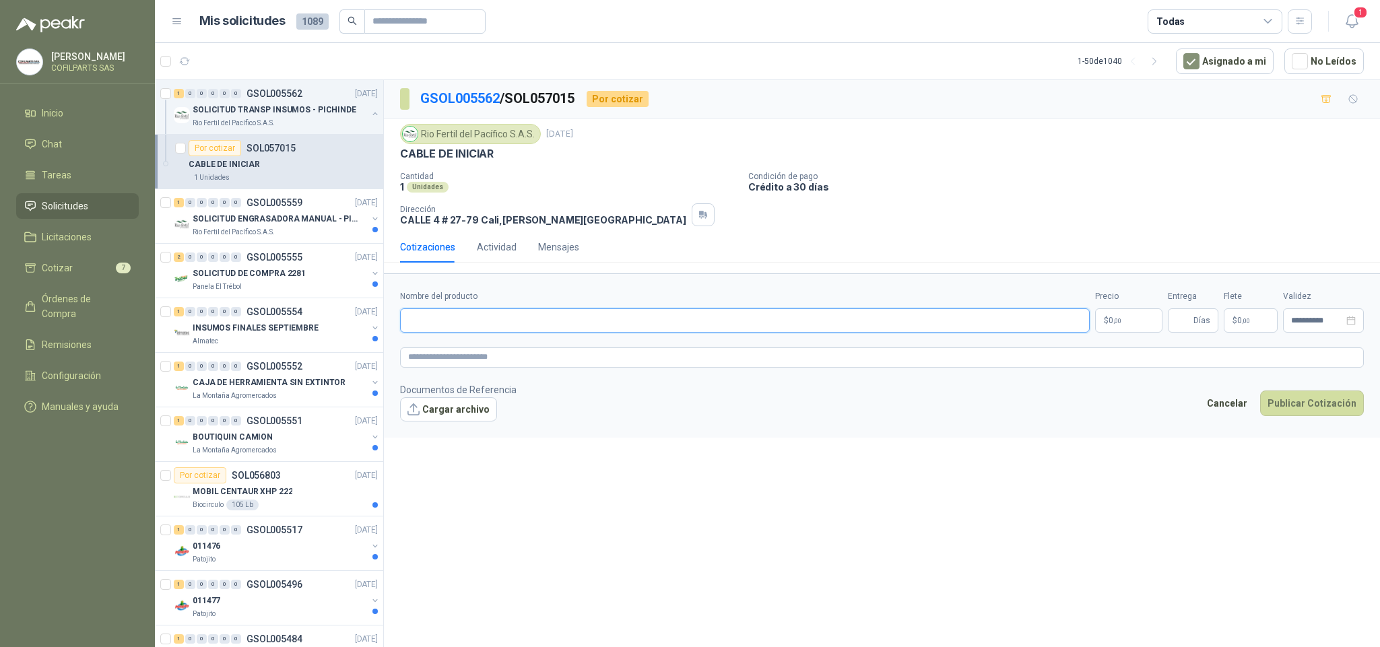
click at [579, 325] on input "Nombre del producto" at bounding box center [745, 321] width 690 height 24
type input "**********"
click at [1138, 321] on body "[PERSON_NAME] COFILPARTS SAS Inicio Chat Tareas Solicitudes Licitaciones Cotiza…" at bounding box center [690, 323] width 1380 height 647
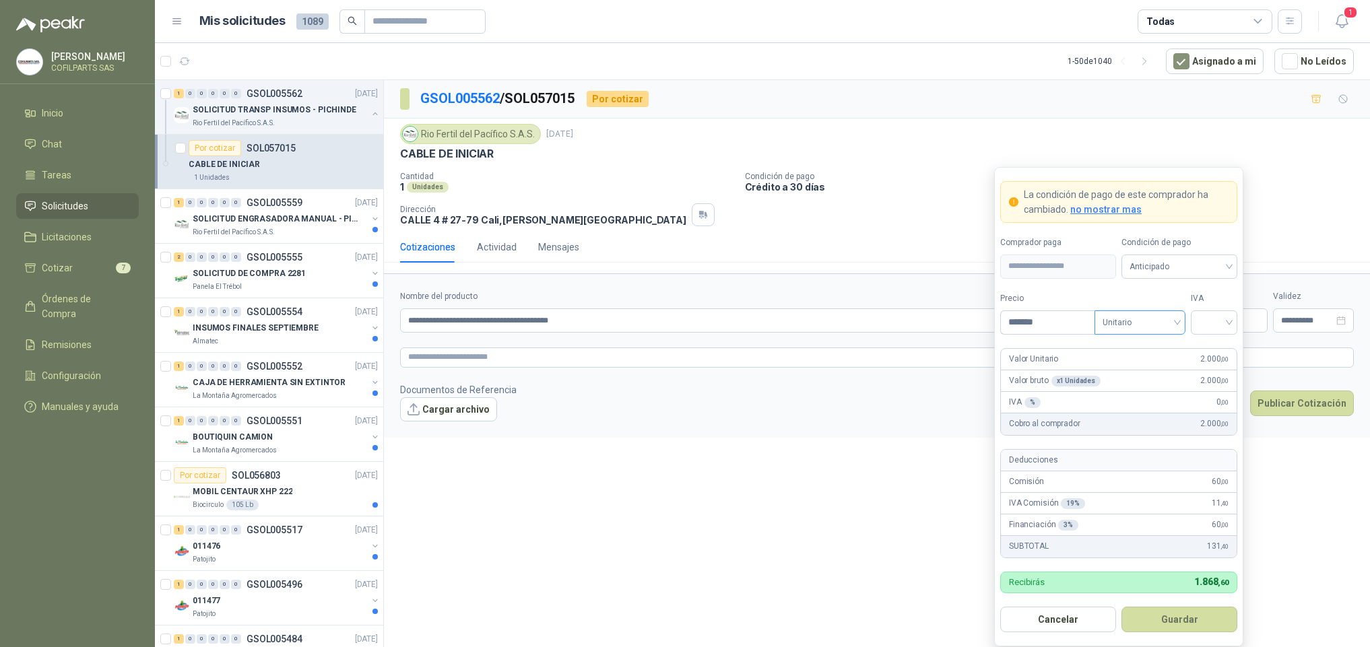
click at [1178, 323] on div "Unitario" at bounding box center [1140, 323] width 91 height 24
click at [1134, 374] on div "Unitario con IVA" at bounding box center [1139, 373] width 69 height 15
click at [1231, 322] on div at bounding box center [1214, 323] width 46 height 24
click at [1217, 352] on div "19%" at bounding box center [1214, 351] width 25 height 15
click at [1056, 616] on button "Cancelar" at bounding box center [1058, 620] width 116 height 26
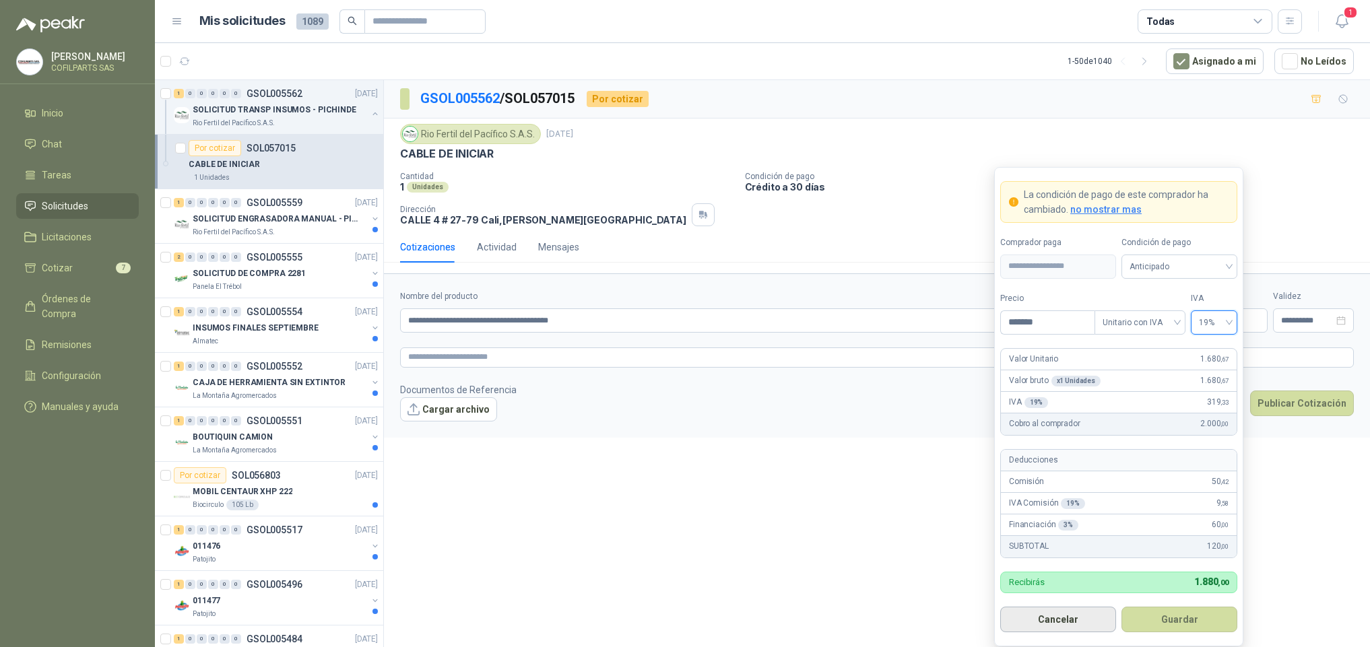
type input "***"
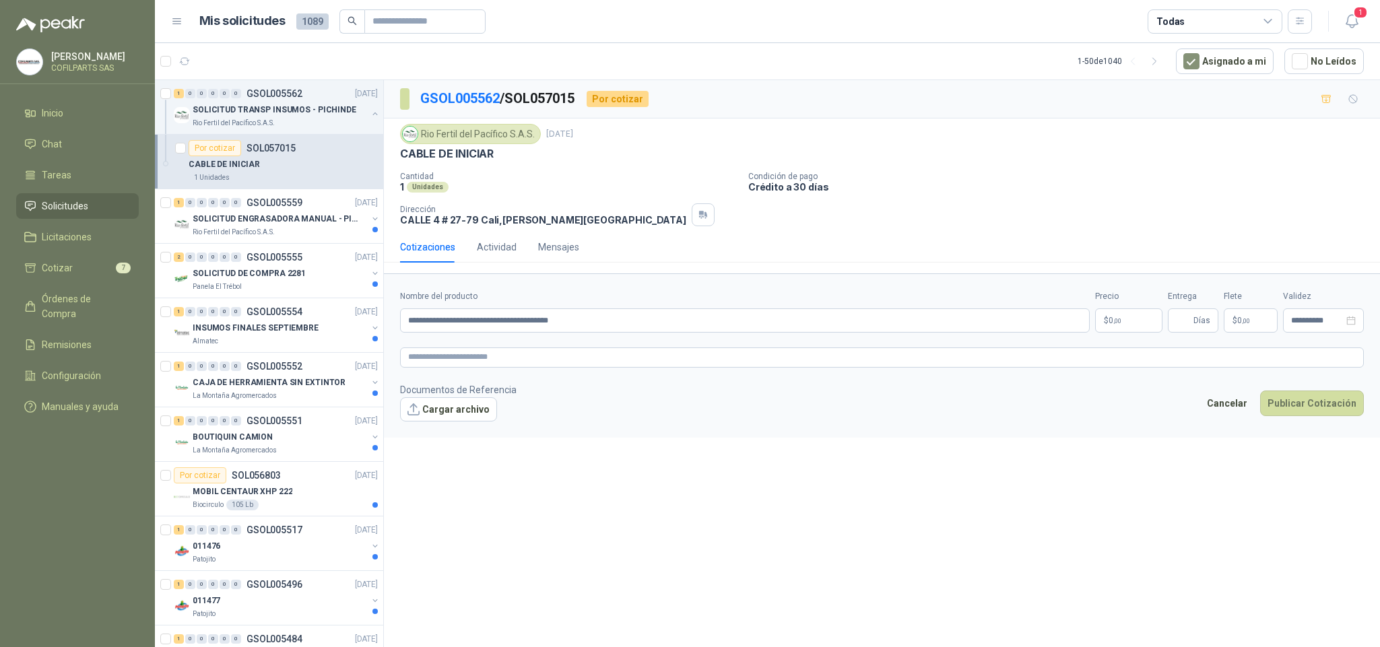
click at [1269, 17] on icon at bounding box center [1268, 21] width 12 height 12
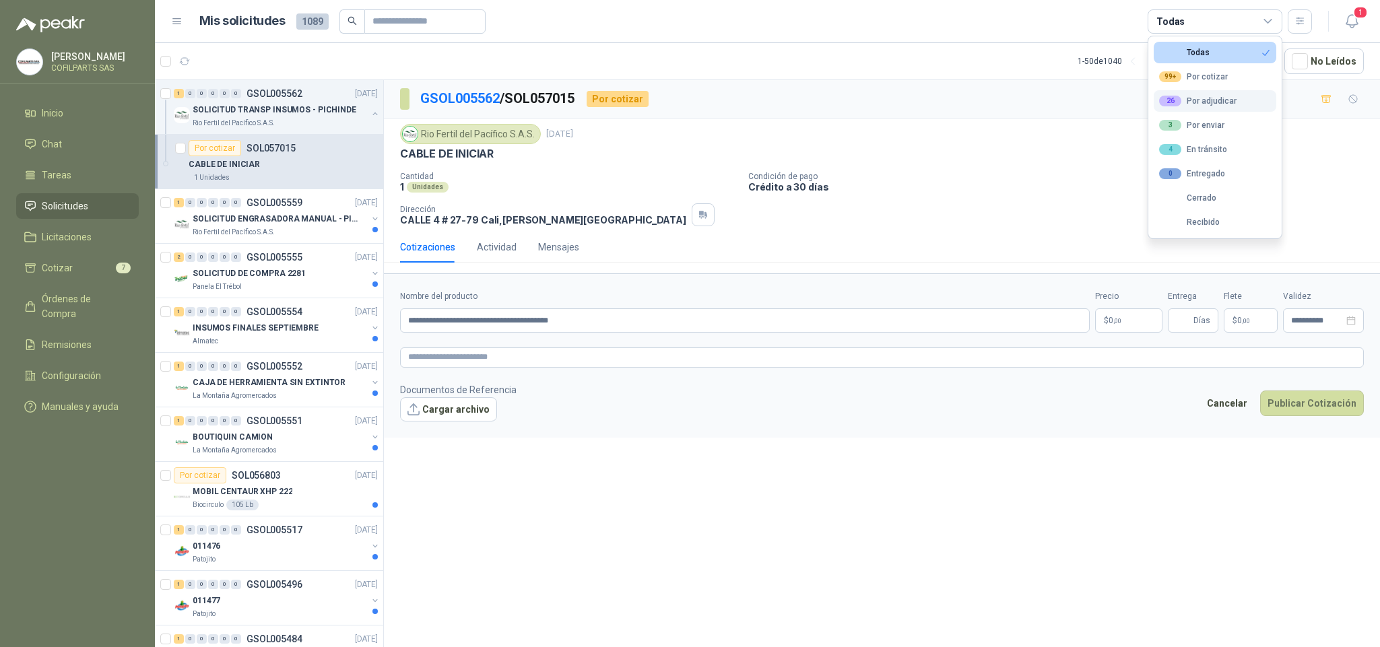
click at [1203, 99] on div "26 Por adjudicar" at bounding box center [1197, 101] width 77 height 11
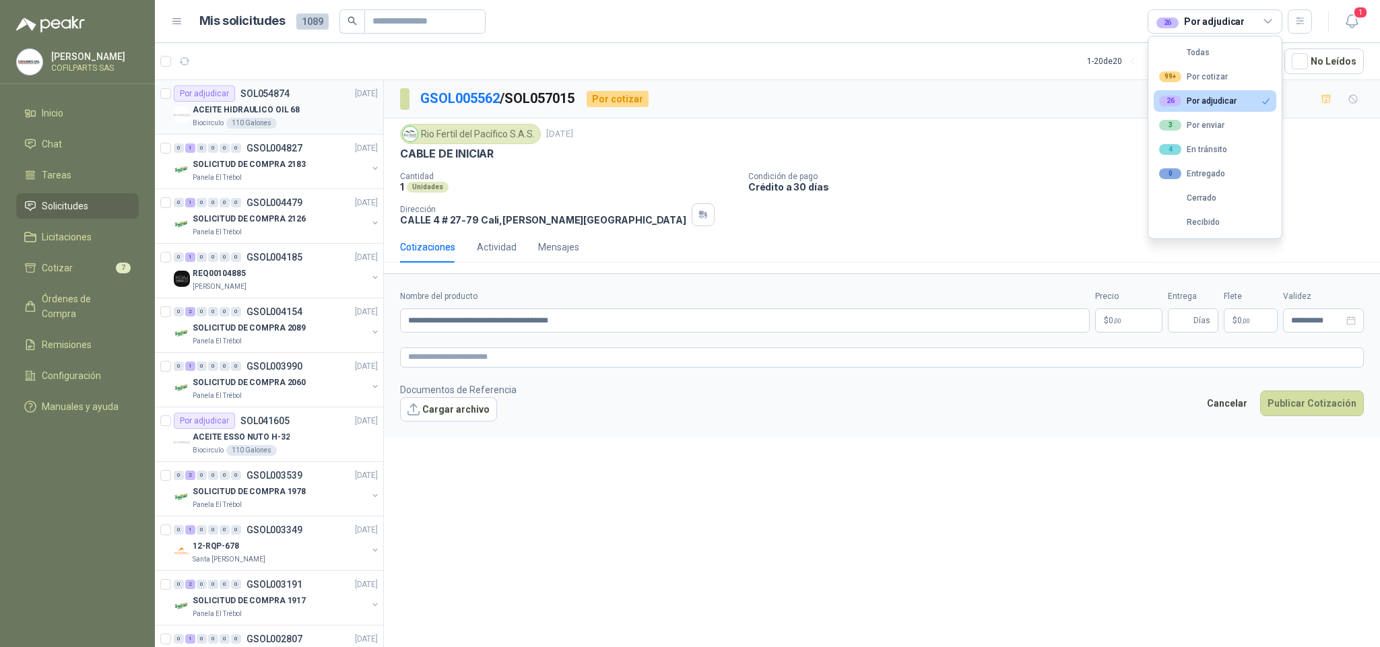
click at [240, 105] on p "ACEITE HIDRAULICO OIL 68" at bounding box center [246, 110] width 107 height 13
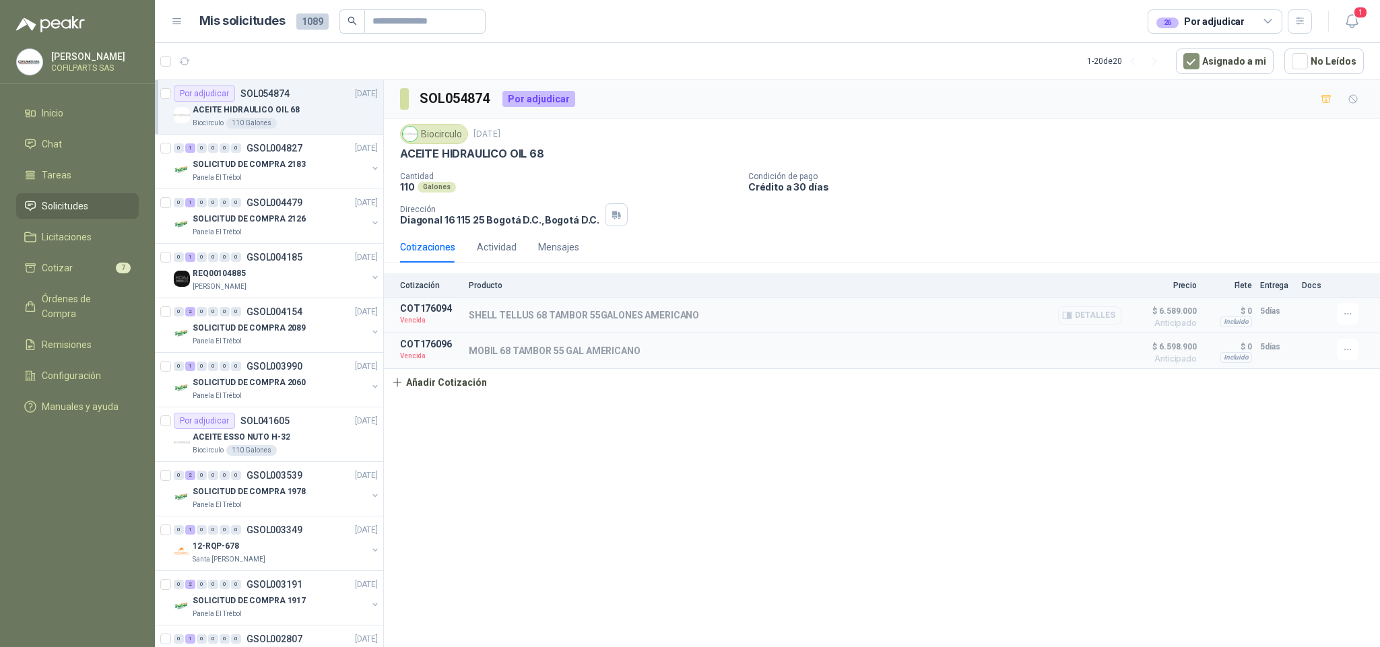
click at [1077, 318] on button "Detalles" at bounding box center [1089, 316] width 63 height 18
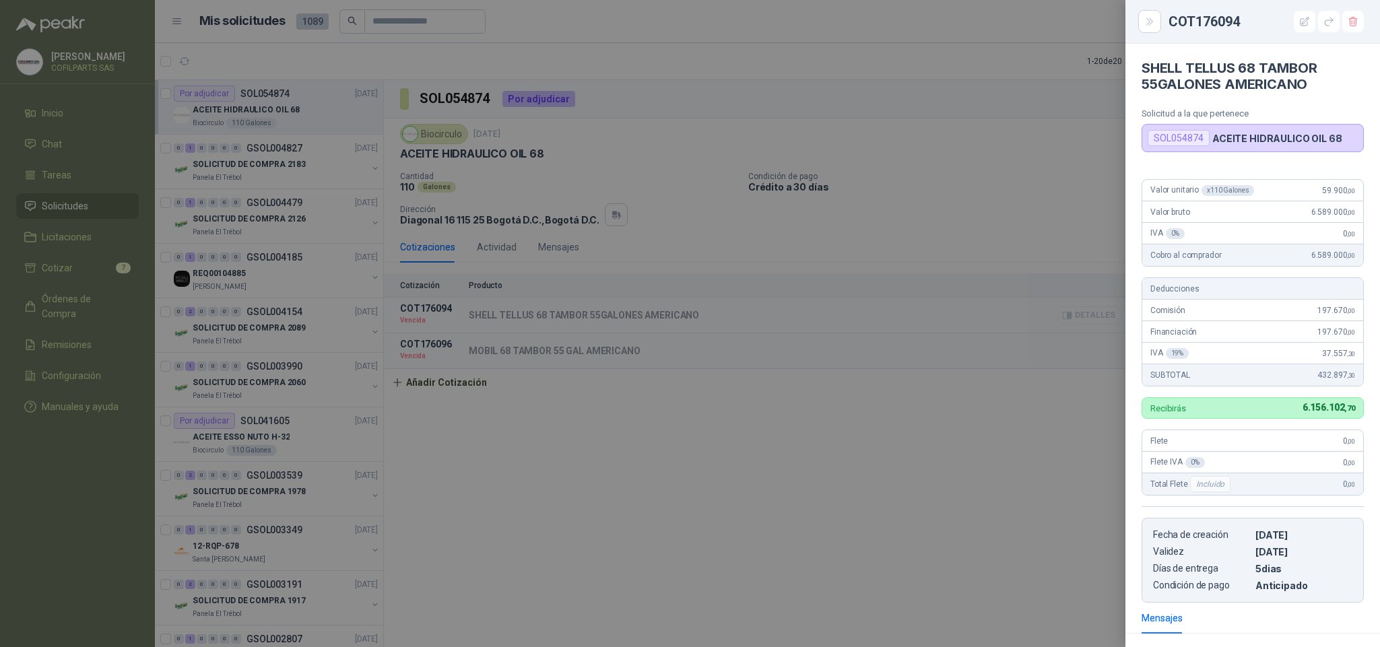
scroll to position [176, 0]
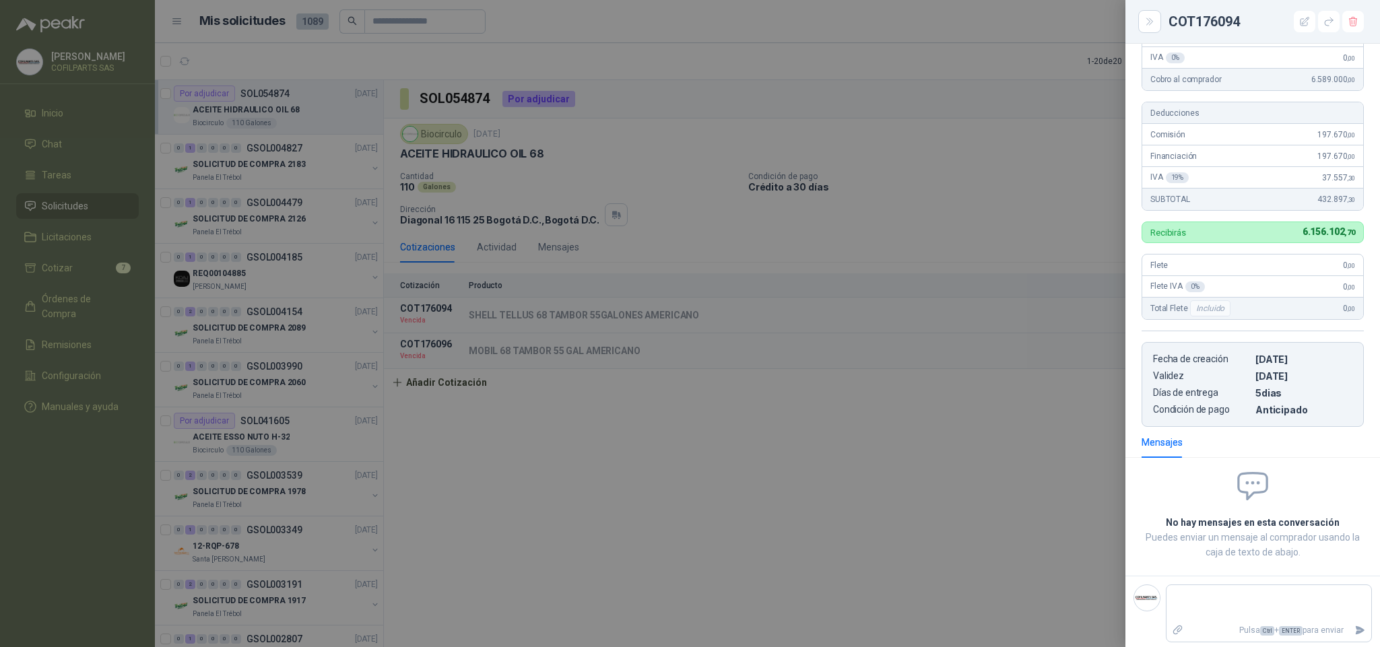
click at [1023, 200] on div at bounding box center [690, 323] width 1380 height 647
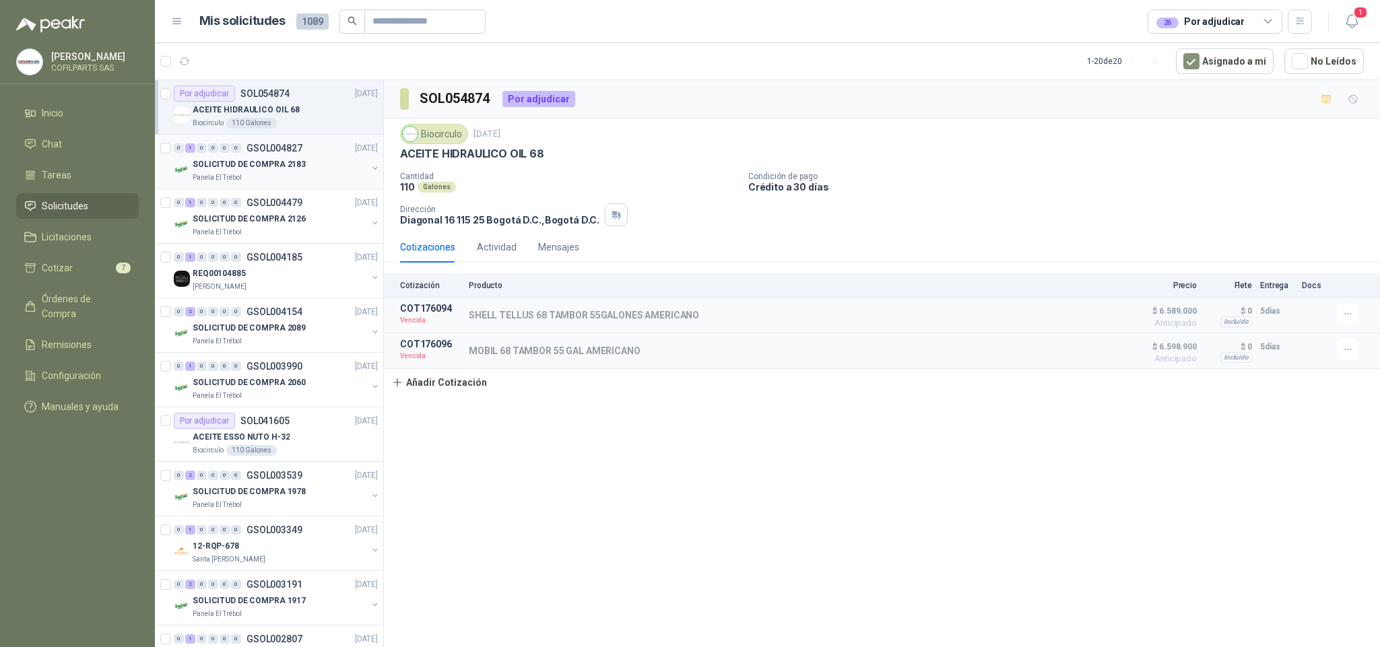
click at [257, 150] on p "GSOL004827" at bounding box center [275, 147] width 56 height 9
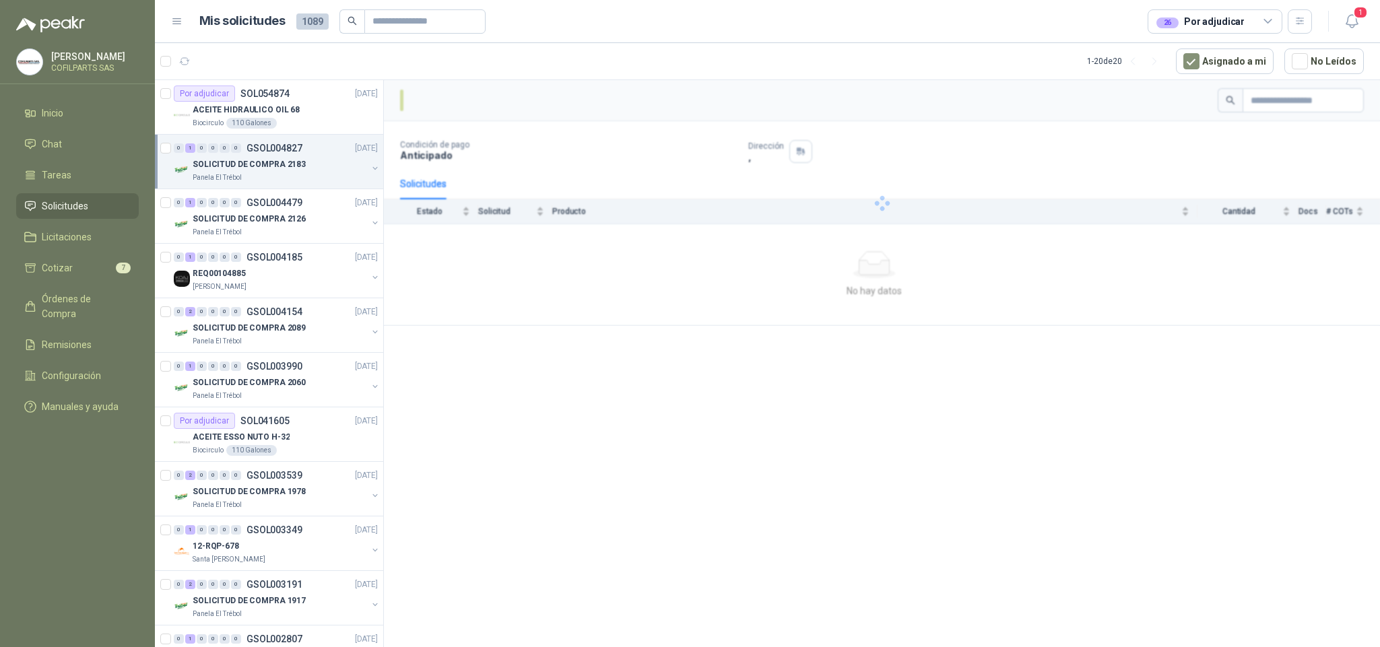
click at [251, 164] on p "SOLICITUD DE COMPRA 2183" at bounding box center [249, 164] width 113 height 13
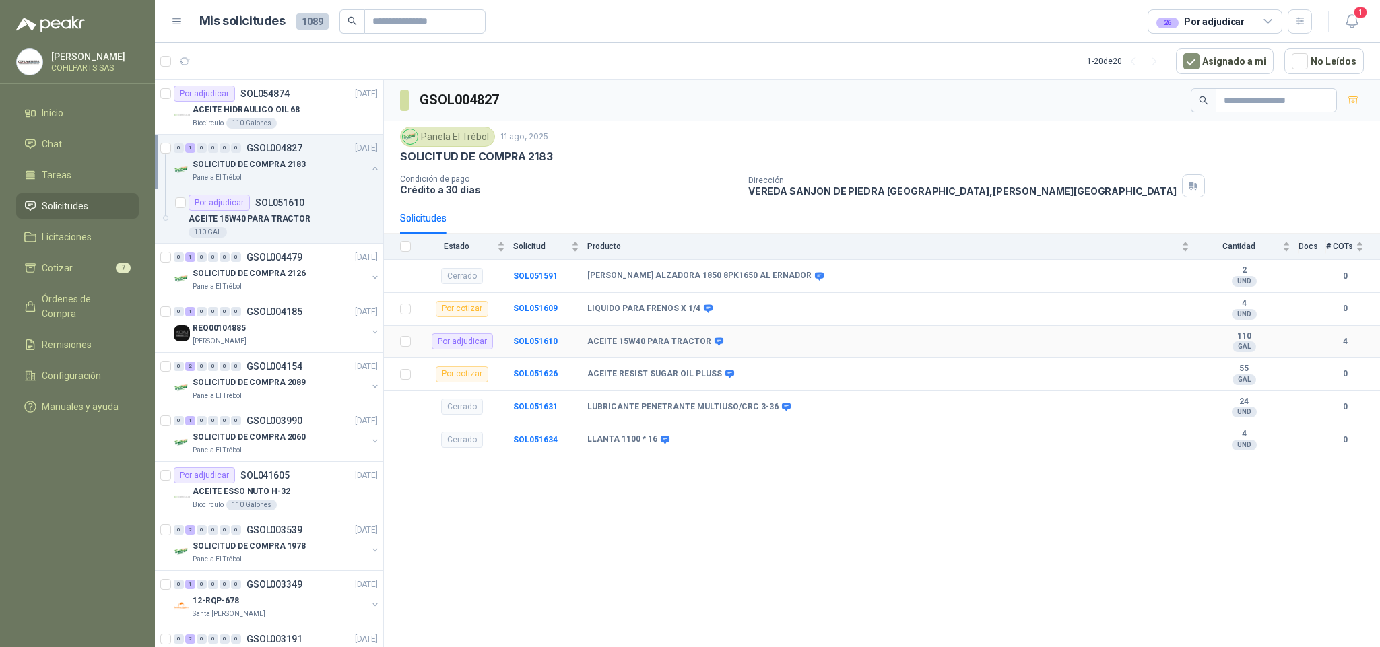
click at [459, 350] on div "Por adjudicar" at bounding box center [462, 341] width 61 height 16
click at [542, 346] on b "SOL051610" at bounding box center [535, 341] width 44 height 9
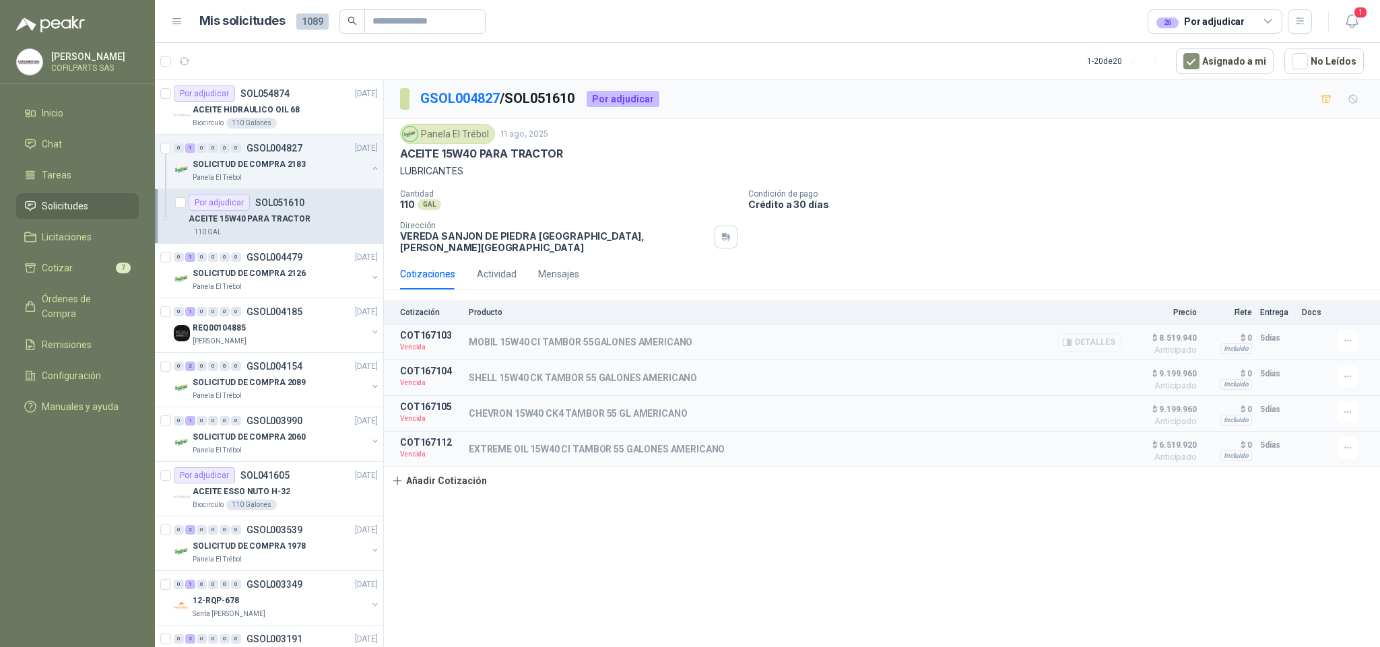
click at [1099, 337] on button "Detalles" at bounding box center [1089, 342] width 63 height 18
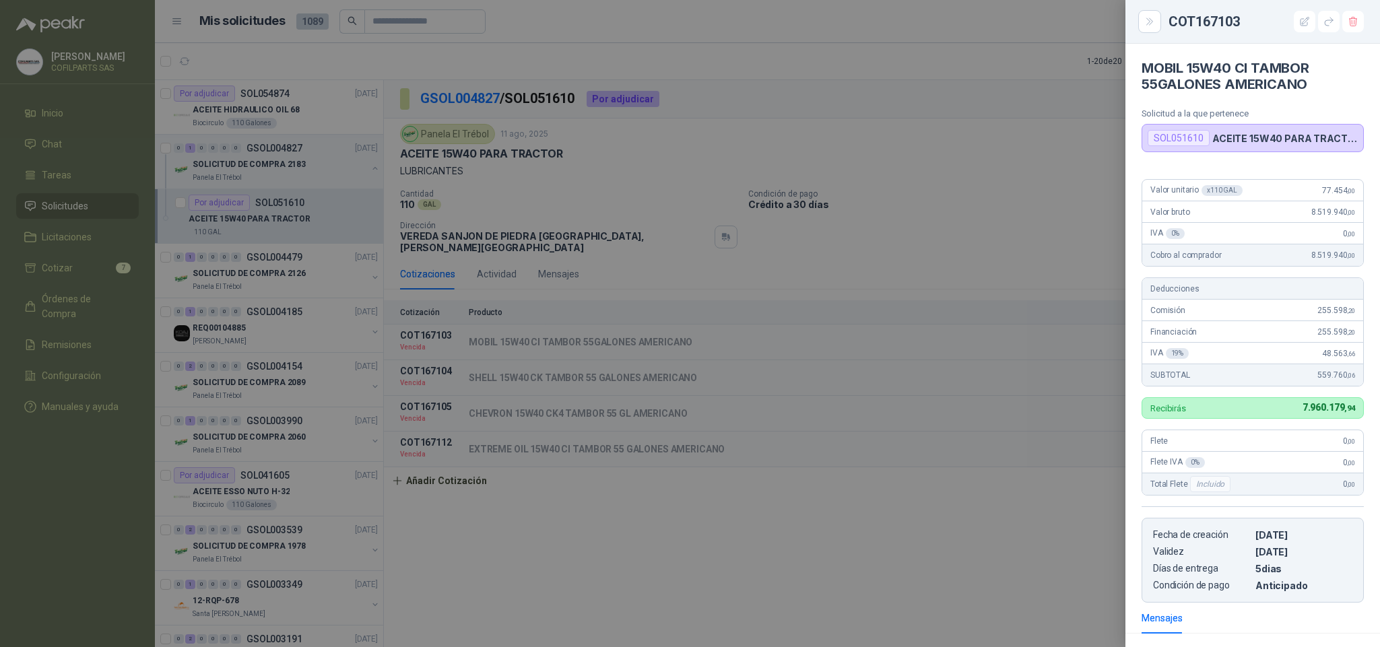
click at [1017, 231] on div at bounding box center [690, 323] width 1380 height 647
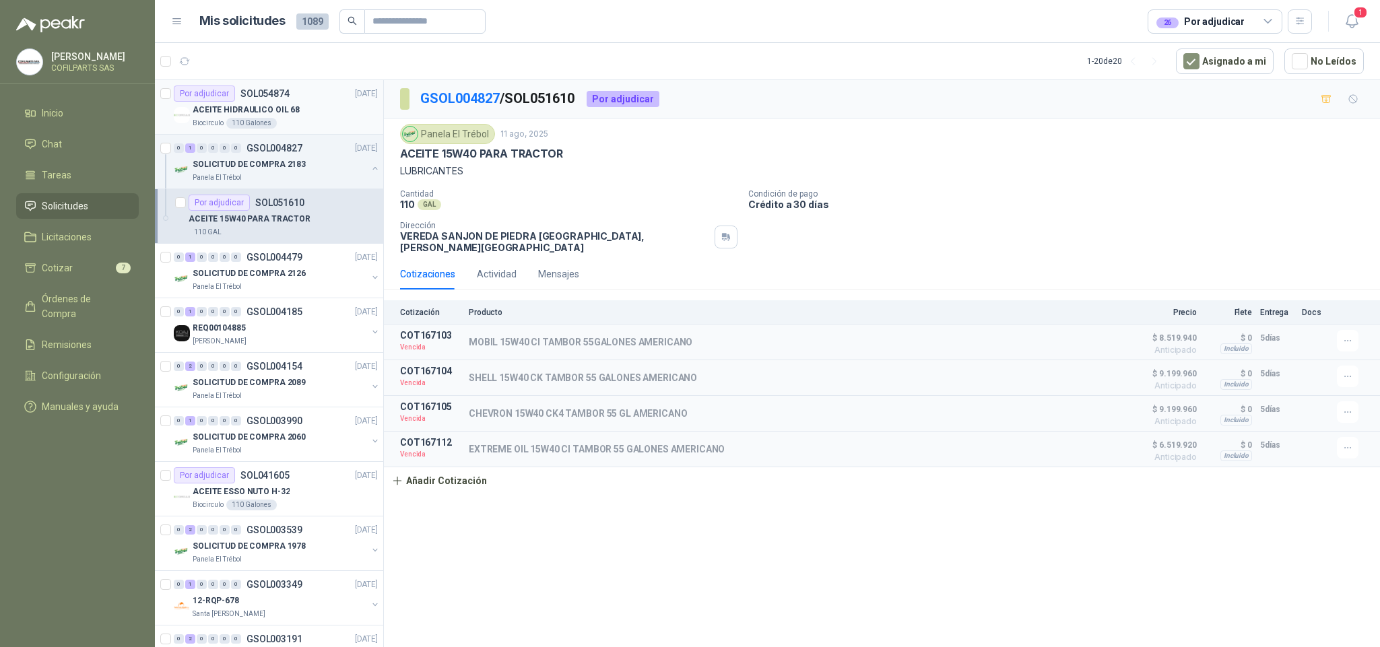
click at [238, 97] on div "Por adjudicar SOL054874" at bounding box center [232, 94] width 116 height 16
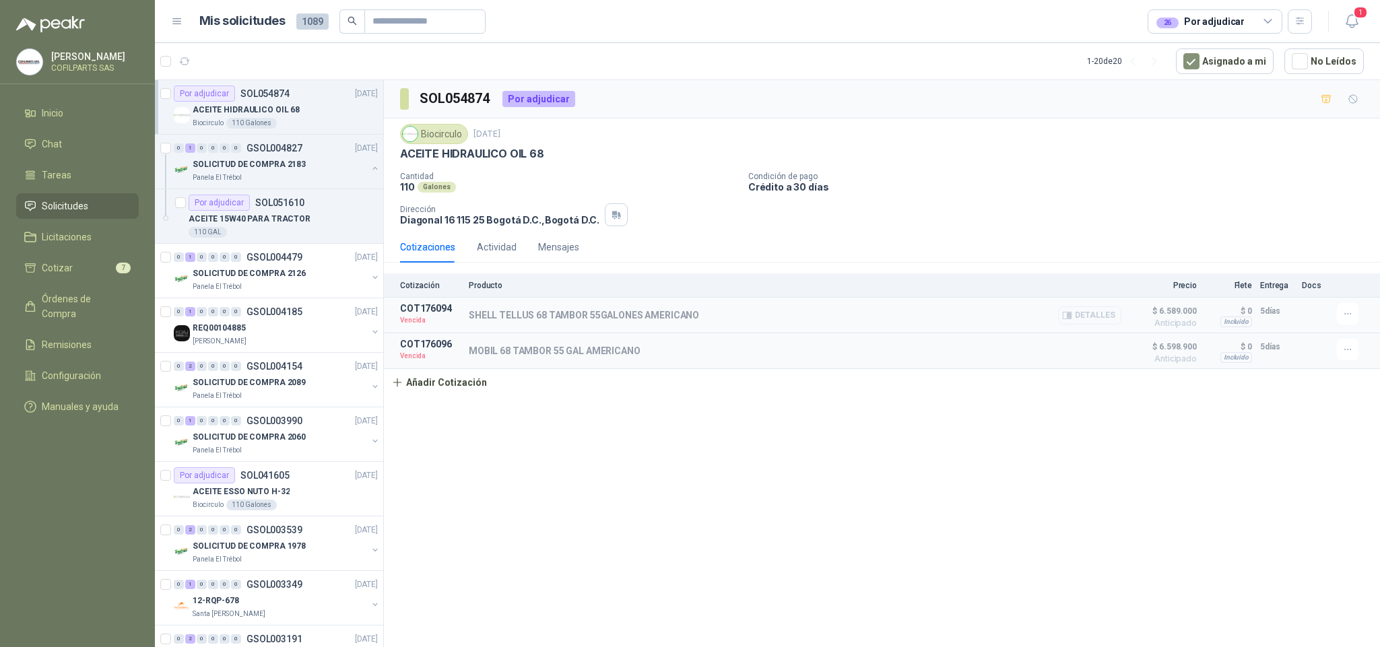
click at [1082, 317] on button "Detalles" at bounding box center [1089, 316] width 63 height 18
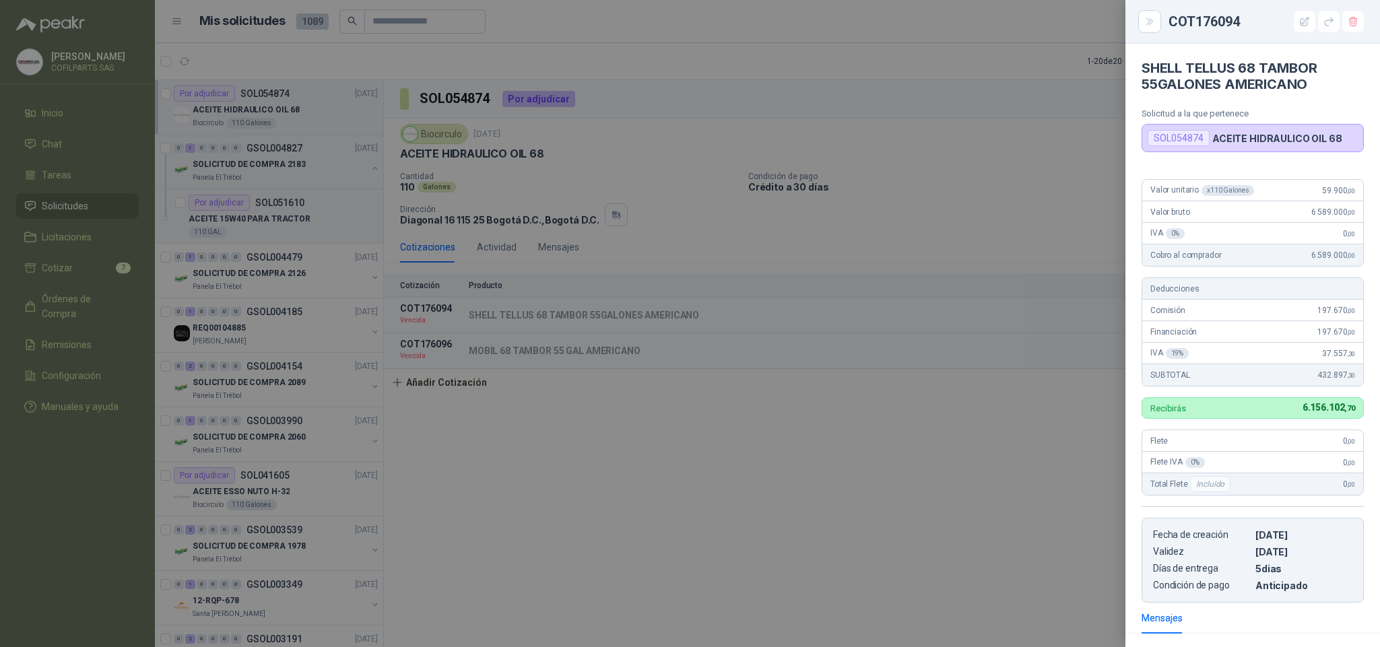
click at [914, 461] on div at bounding box center [690, 323] width 1380 height 647
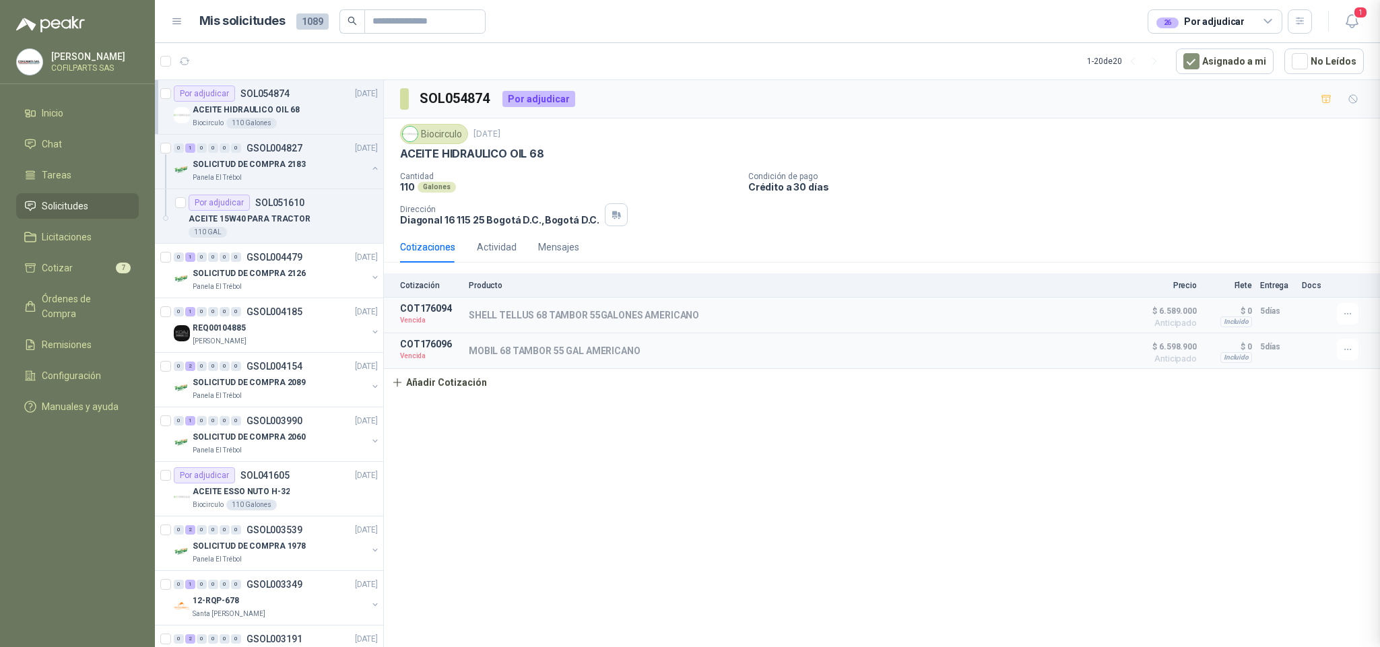
scroll to position [183, 0]
click at [186, 315] on div "1" at bounding box center [190, 311] width 10 height 9
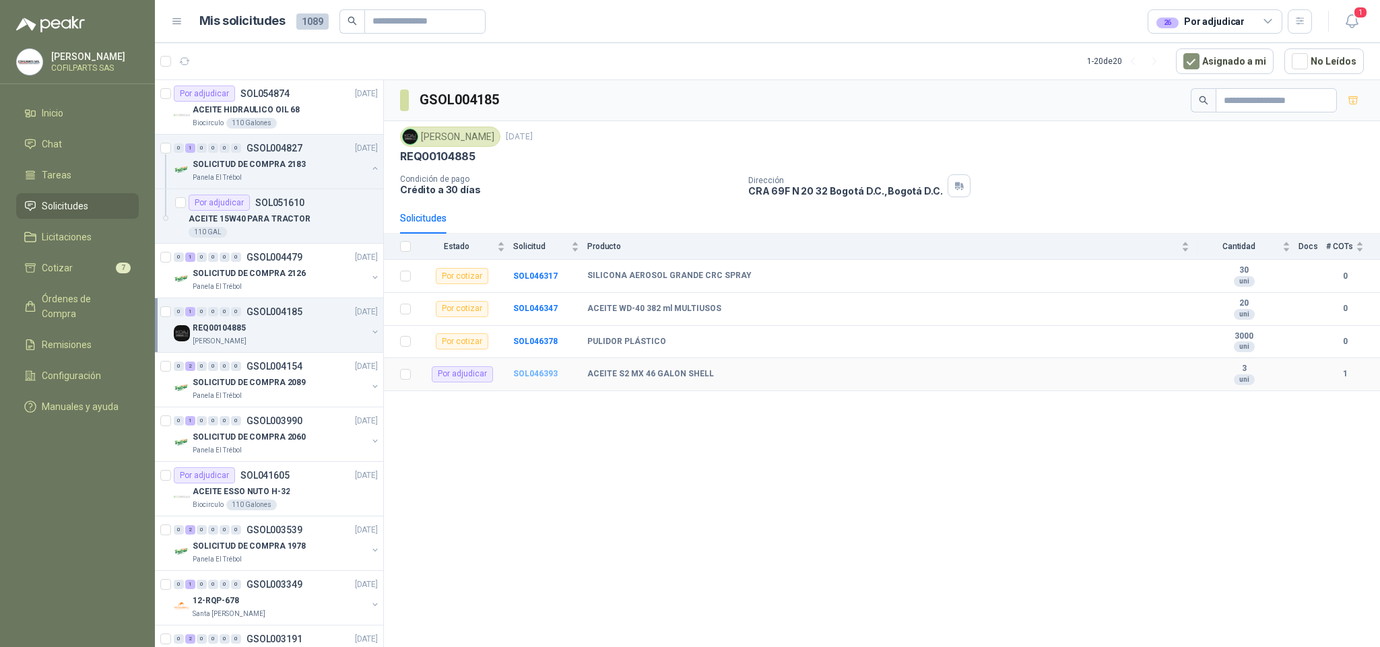
click at [526, 379] on b "SOL046393" at bounding box center [535, 373] width 44 height 9
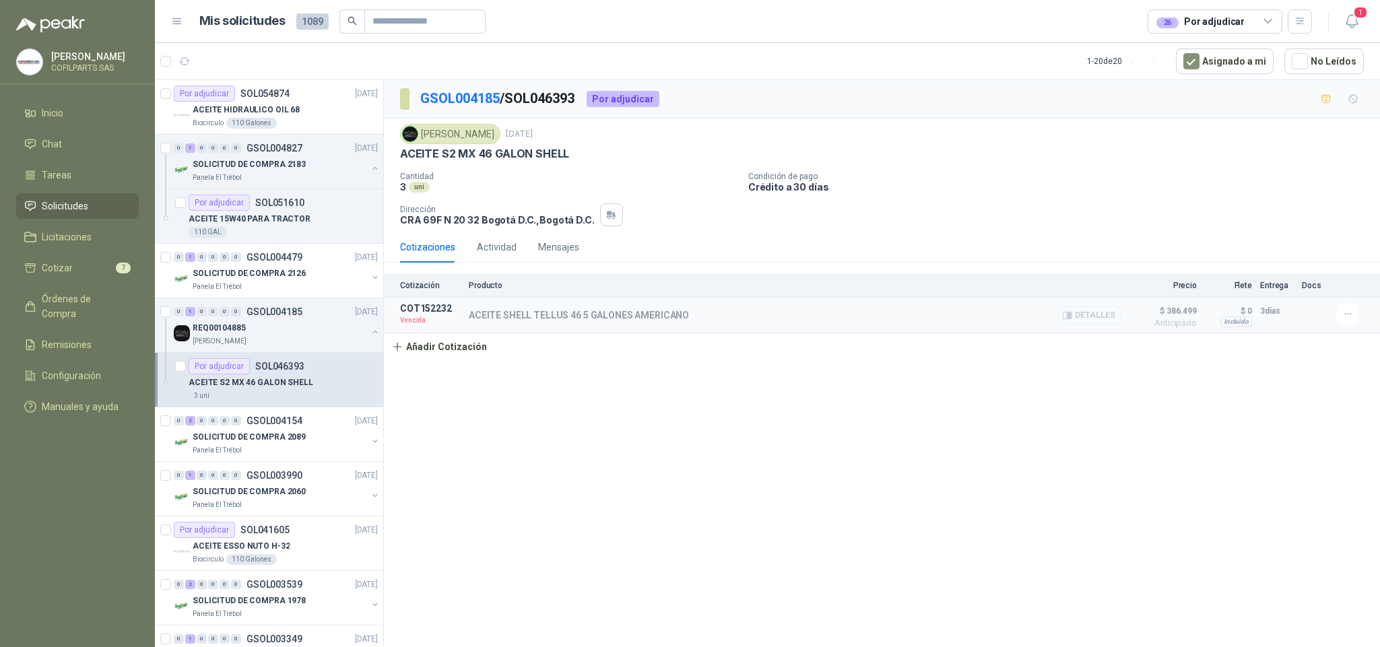
click at [1090, 321] on button "Detalles" at bounding box center [1089, 316] width 63 height 18
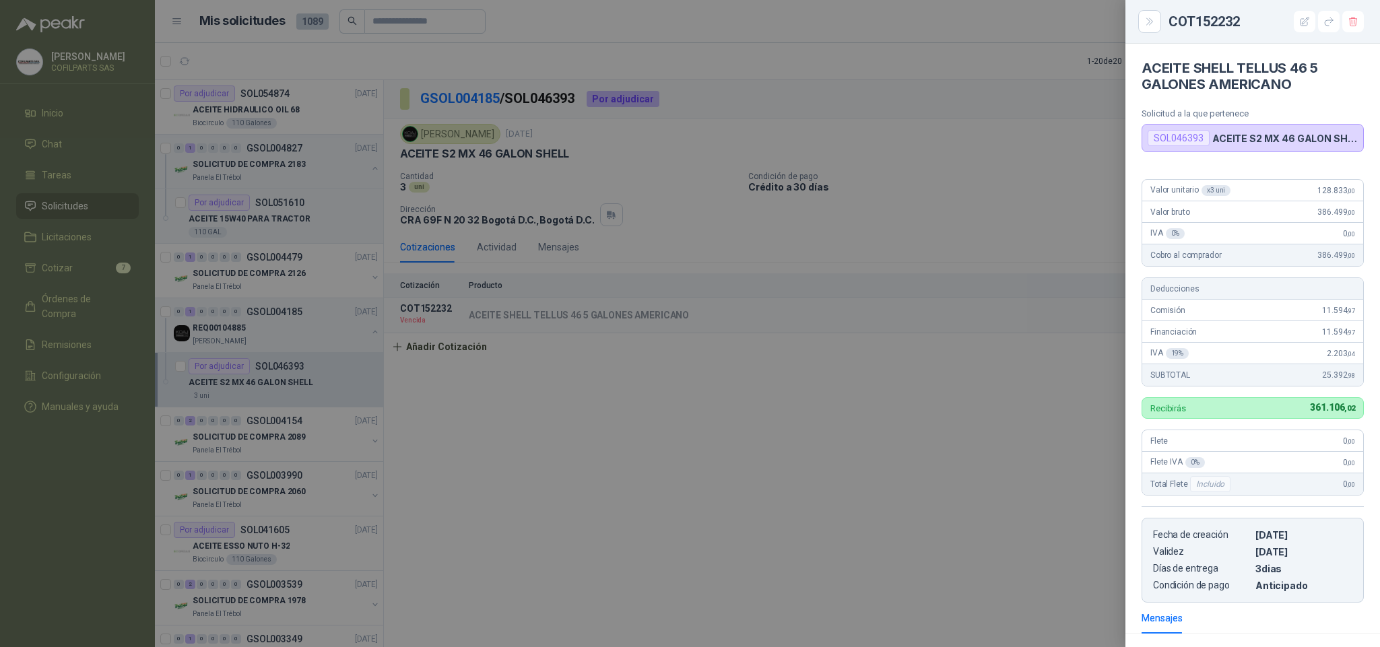
click at [987, 534] on div at bounding box center [690, 323] width 1380 height 647
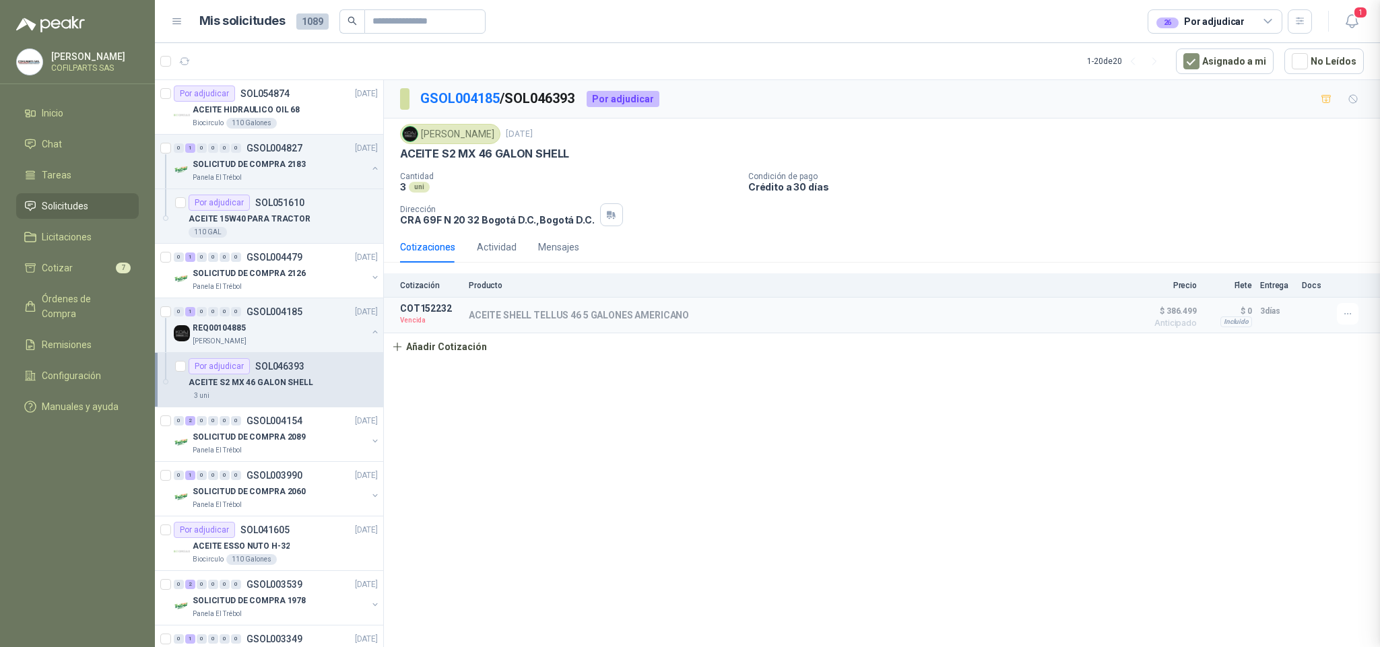
scroll to position [183, 0]
click at [233, 368] on div "Por adjudicar" at bounding box center [219, 366] width 61 height 16
click at [215, 368] on div "Por adjudicar" at bounding box center [219, 366] width 61 height 16
click at [217, 389] on p "ACEITE S2 MX 46 GALON SHELL" at bounding box center [251, 383] width 125 height 13
click at [217, 386] on p "ACEITE S2 MX 46 GALON SHELL" at bounding box center [251, 383] width 125 height 13
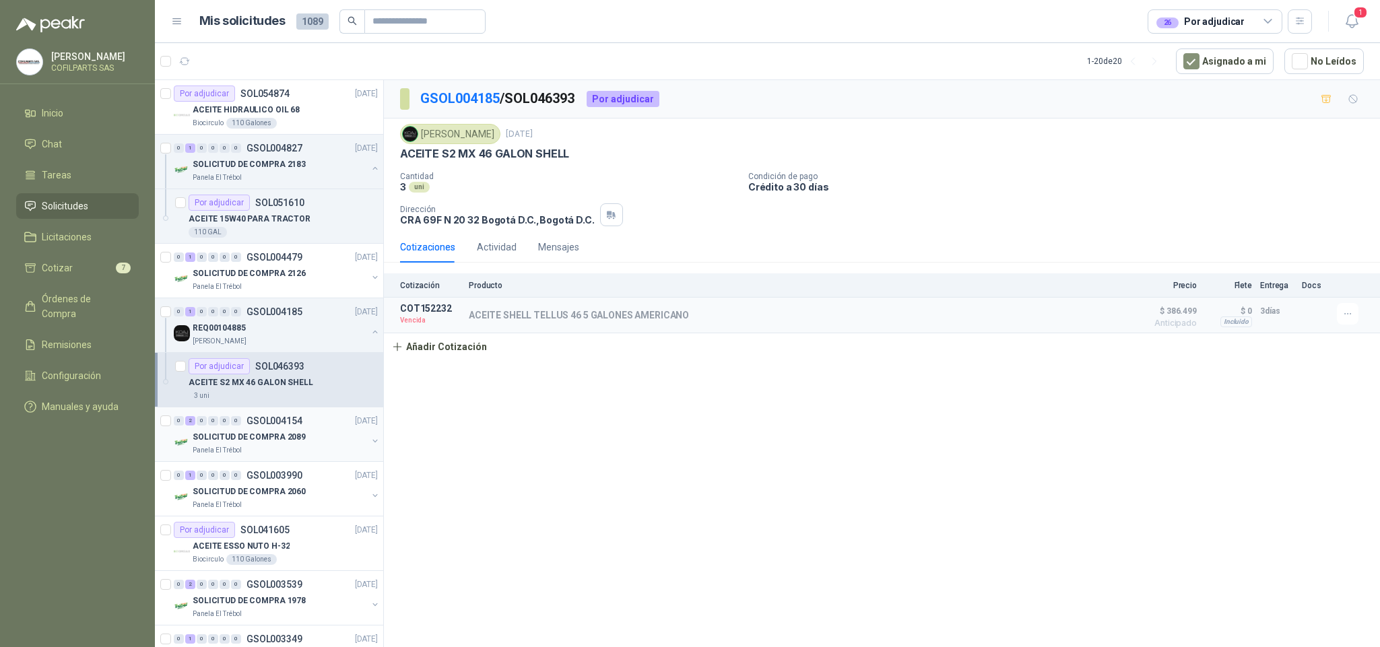
click at [202, 429] on div "0 2 0 0 0 0 GSOL004154 [DATE]" at bounding box center [277, 421] width 207 height 16
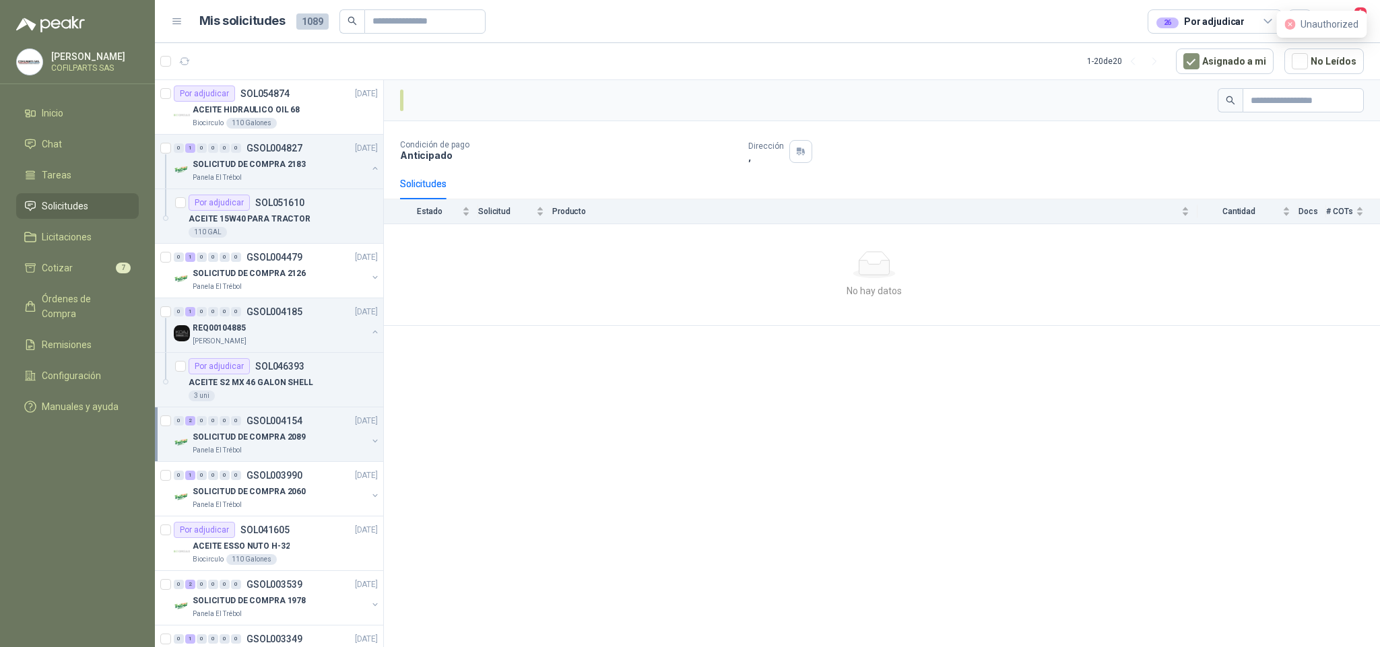
click at [206, 437] on p "SOLICITUD DE COMPRA 2089" at bounding box center [249, 437] width 113 height 13
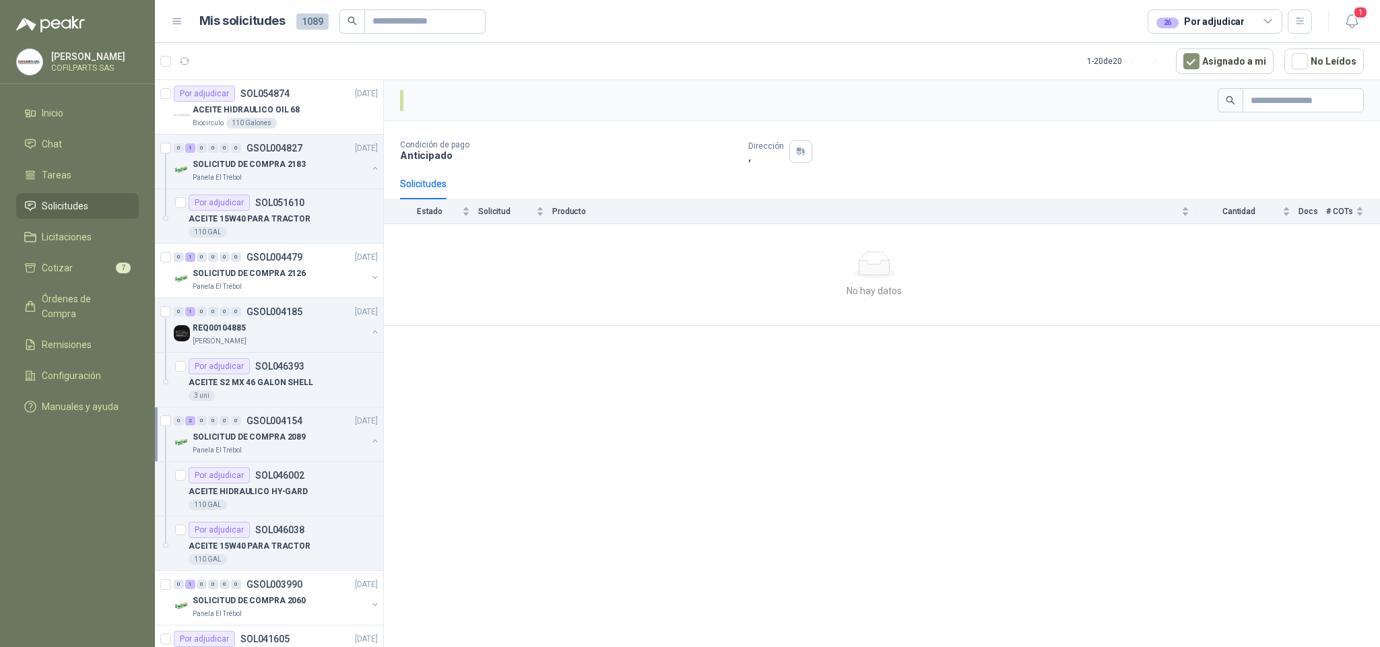
scroll to position [101, 0]
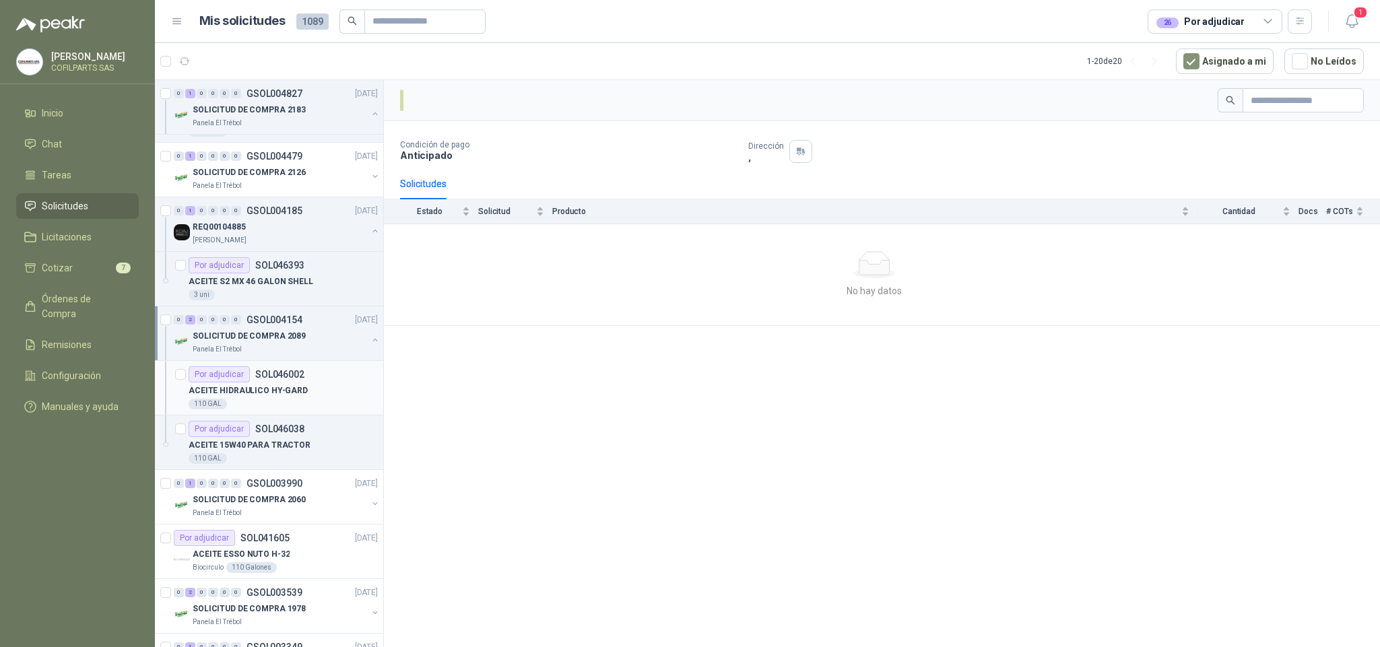
click at [236, 379] on div "Por adjudicar" at bounding box center [219, 374] width 61 height 16
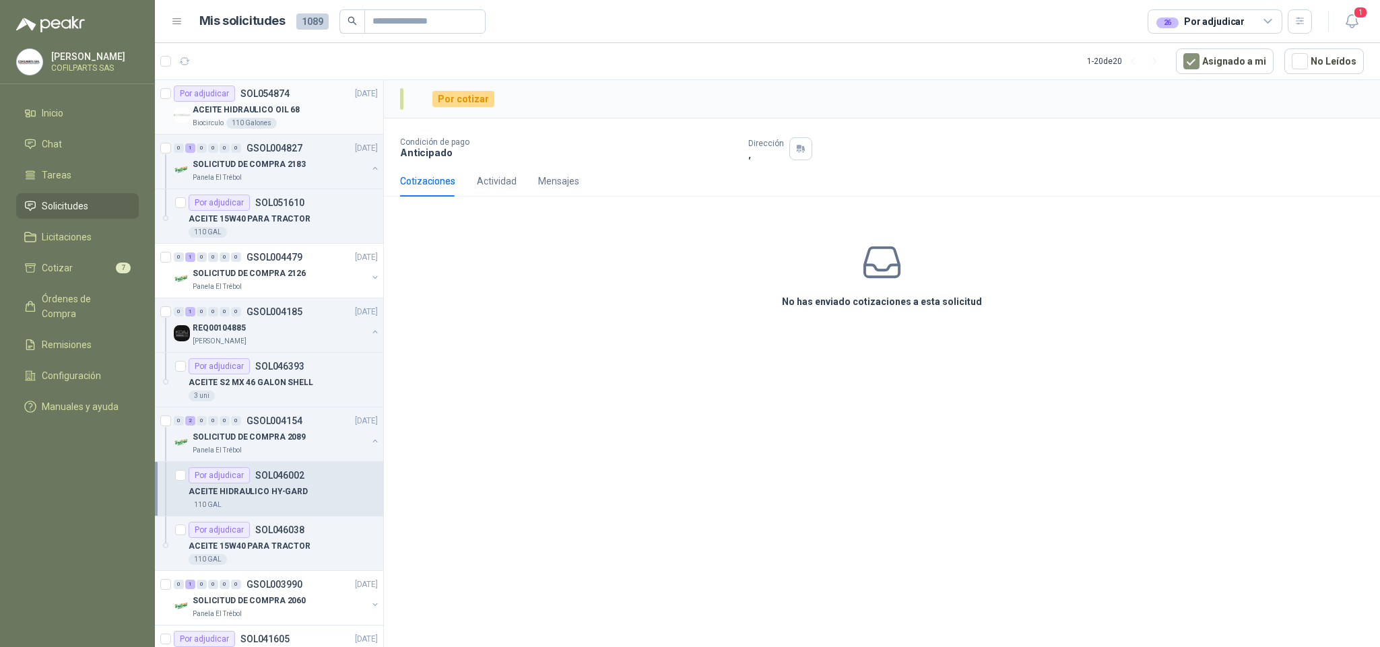
click at [226, 110] on p "ACEITE HIDRAULICO OIL 68" at bounding box center [246, 110] width 107 height 13
